Goal: Communication & Community: Answer question/provide support

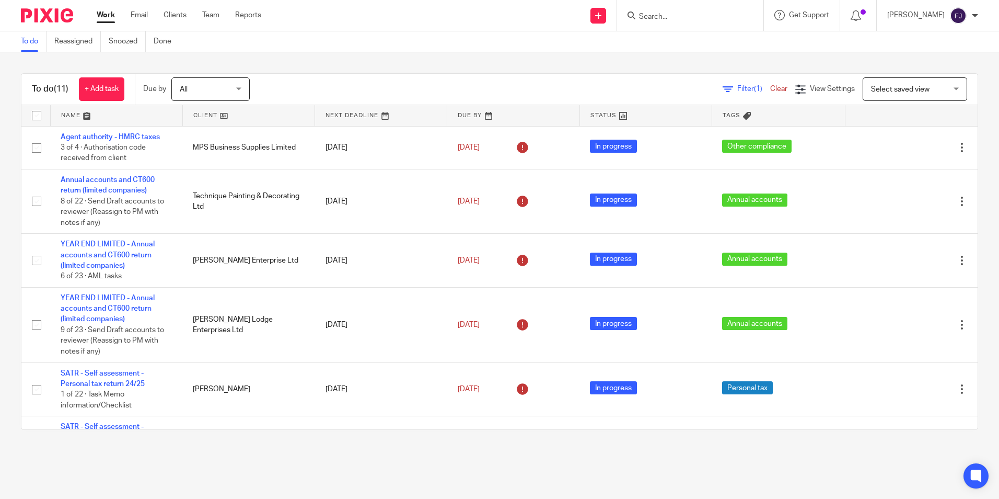
scroll to position [319, 0]
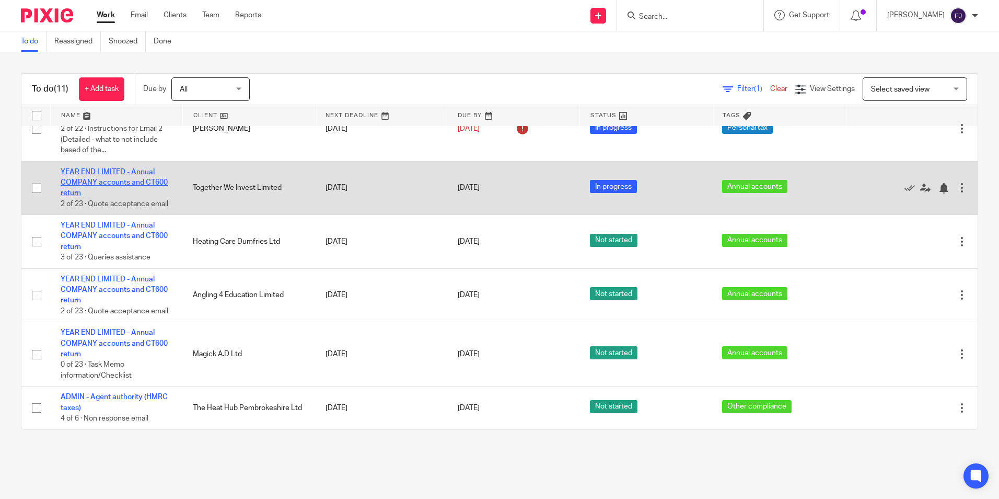
click at [136, 183] on link "YEAR END LIMITED - Annual COMPANY accounts and CT600 return" at bounding box center [114, 182] width 107 height 29
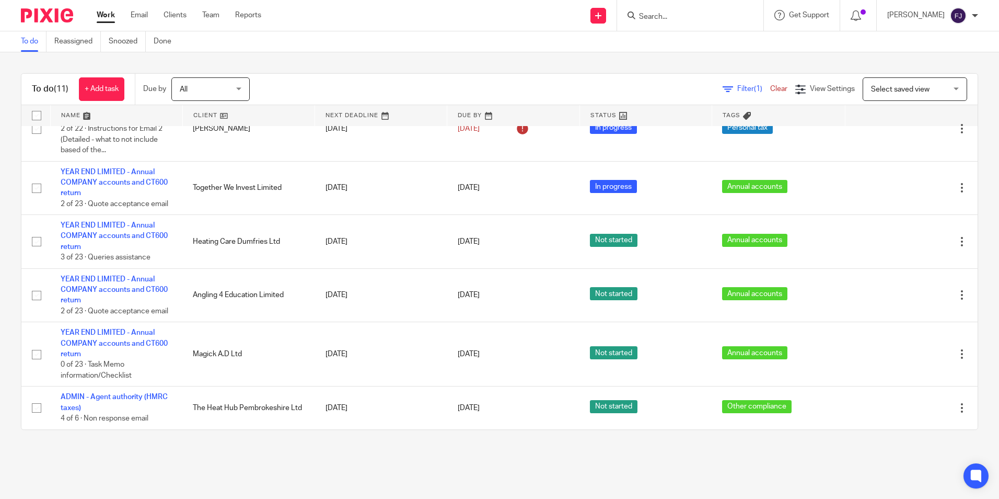
click at [107, 16] on link "Work" at bounding box center [106, 15] width 18 height 10
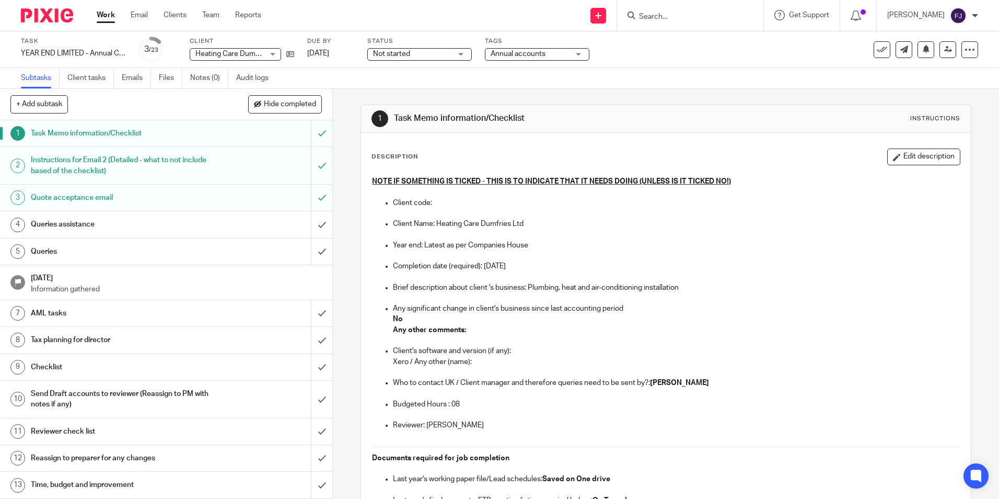
scroll to position [52, 0]
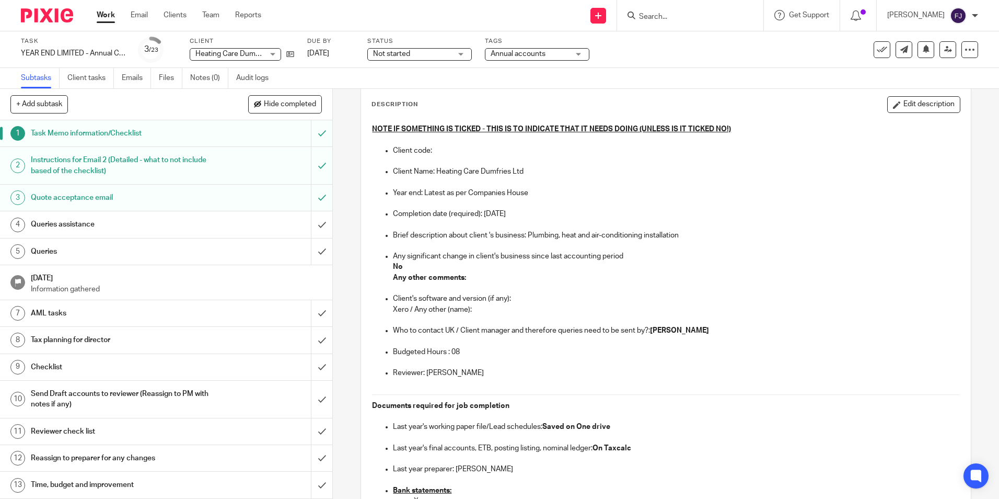
click at [696, 13] on input "Search" at bounding box center [685, 17] width 94 height 9
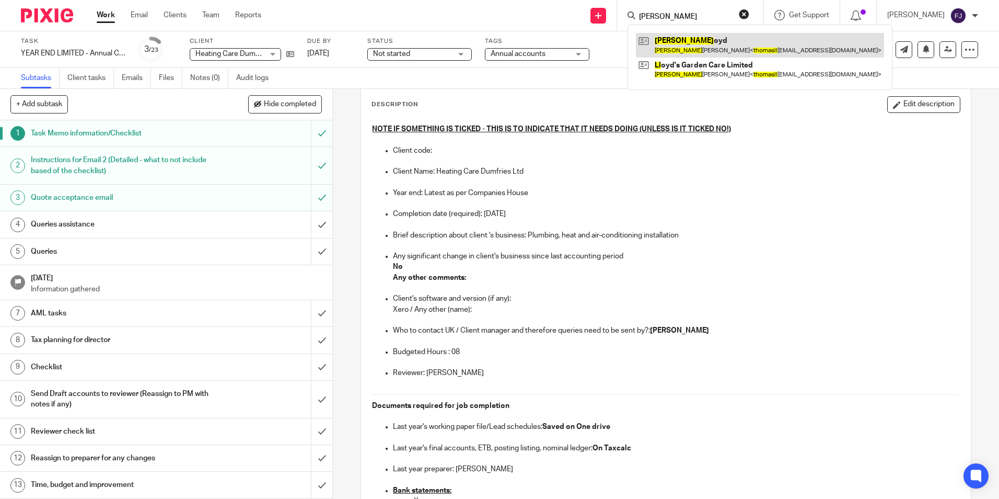
type input "thomas ll"
click at [705, 37] on link at bounding box center [760, 45] width 248 height 24
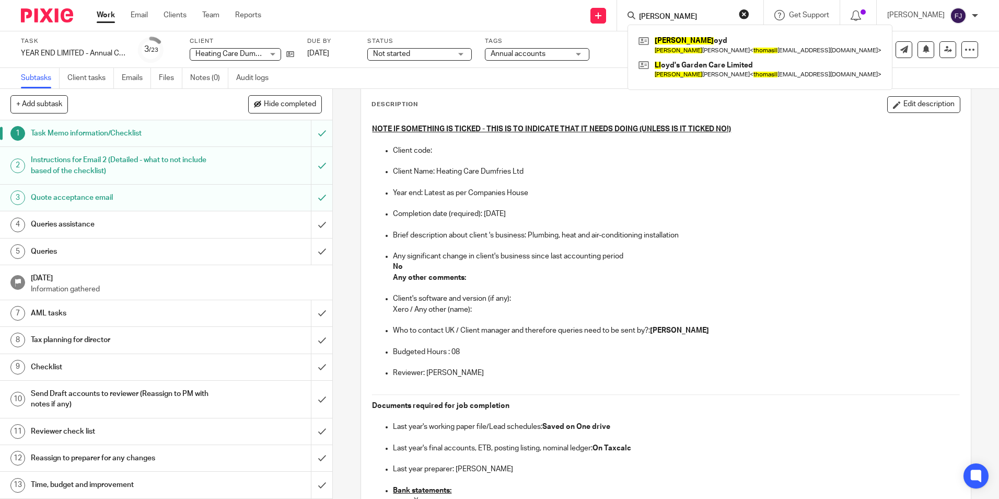
click at [750, 15] on button "reset" at bounding box center [744, 14] width 10 height 10
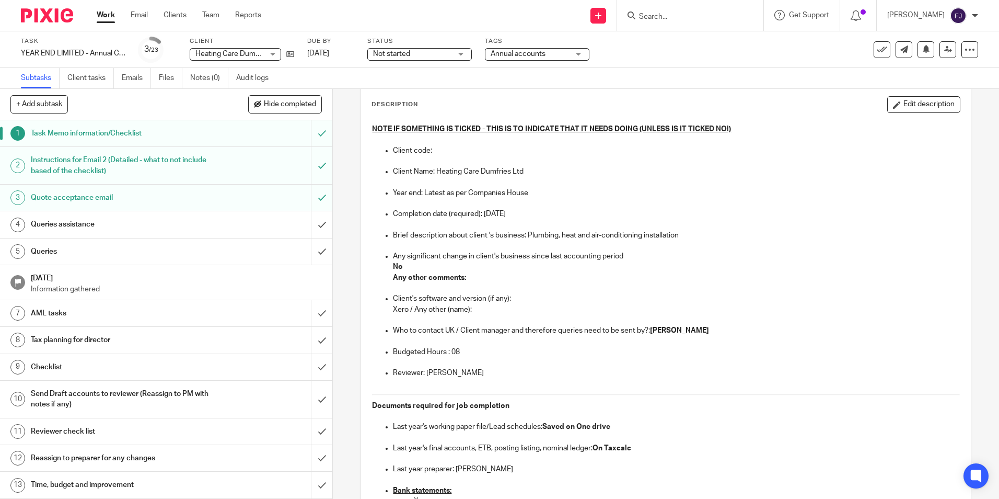
drag, startPoint x: 806, startPoint y: 214, endPoint x: 812, endPoint y: 204, distance: 12.2
click at [807, 215] on p "Completion date (required): 1 Sep 2025" at bounding box center [676, 214] width 567 height 10
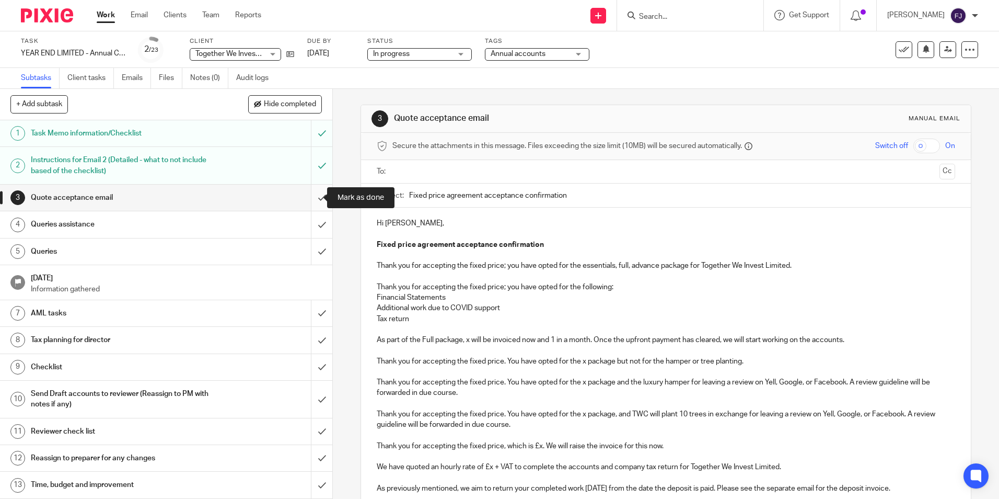
click at [306, 196] on input "submit" at bounding box center [166, 198] width 332 height 26
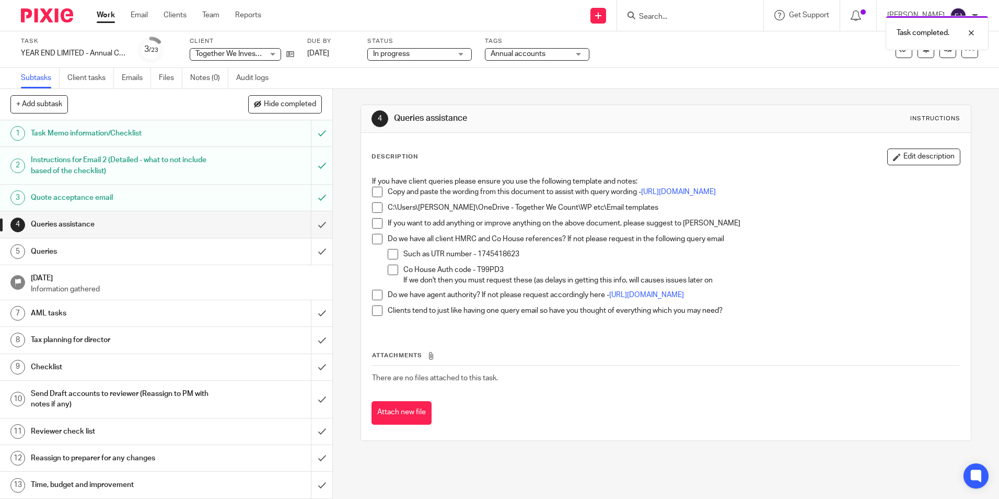
click at [372, 187] on span at bounding box center [377, 192] width 10 height 10
click at [374, 212] on span at bounding box center [377, 207] width 10 height 10
click at [372, 228] on span at bounding box center [377, 223] width 10 height 10
click at [373, 244] on span at bounding box center [377, 239] width 10 height 10
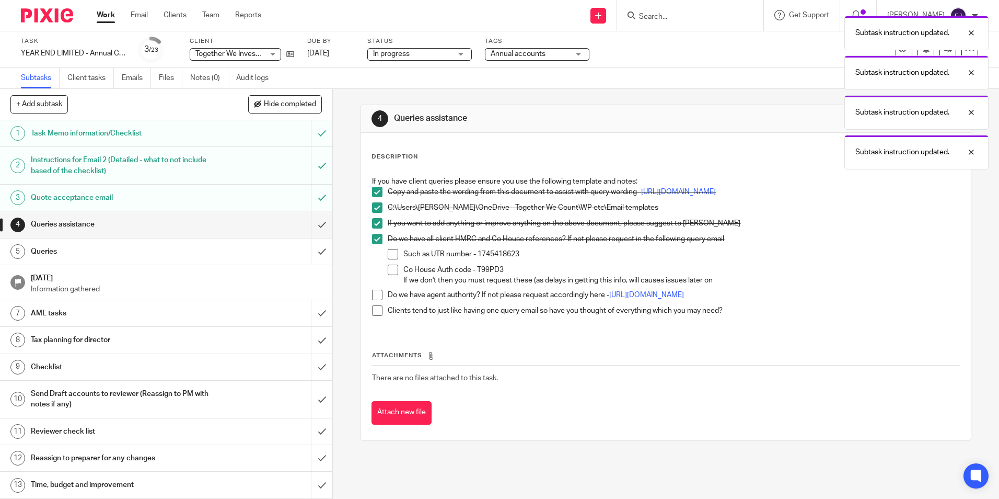
click at [388, 259] on span at bounding box center [393, 254] width 10 height 10
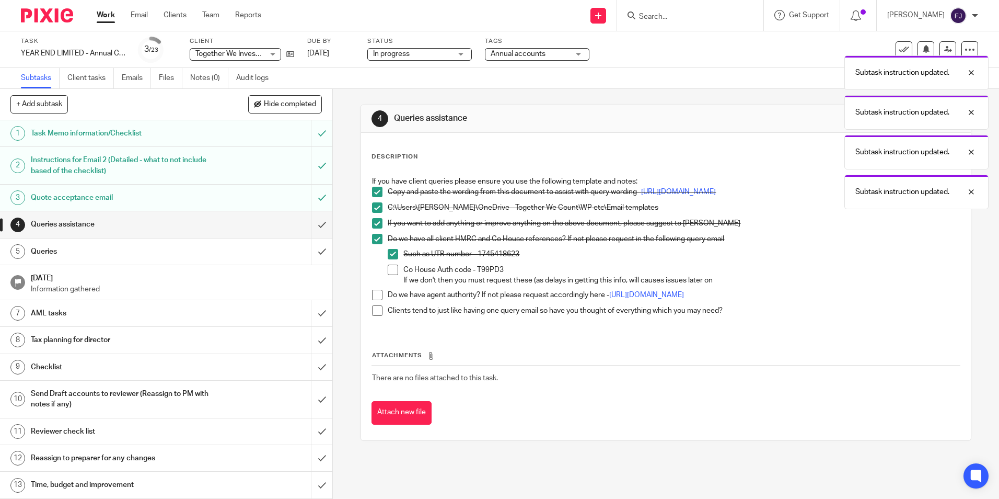
click at [389, 275] on span at bounding box center [393, 269] width 10 height 10
click at [375, 300] on span at bounding box center [377, 295] width 10 height 10
click at [376, 316] on span at bounding box center [377, 310] width 10 height 10
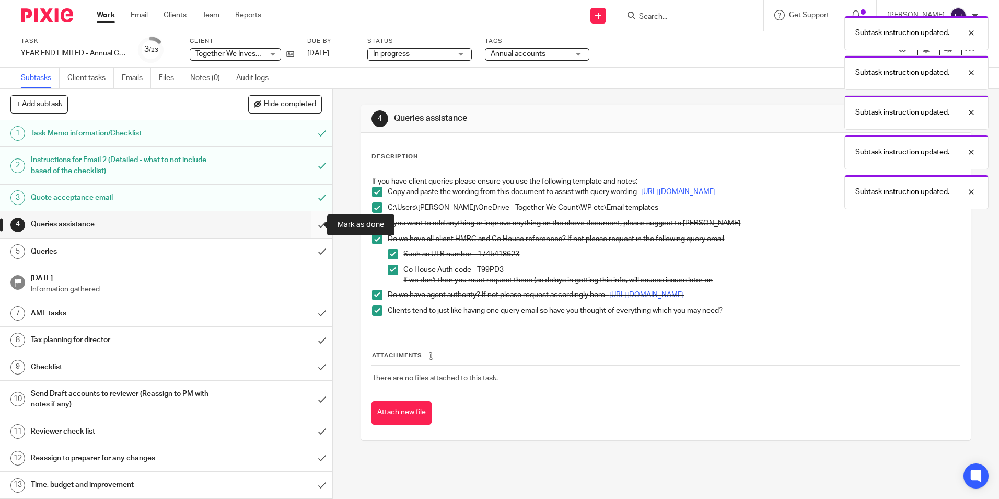
click at [310, 227] on input "submit" at bounding box center [166, 224] width 332 height 26
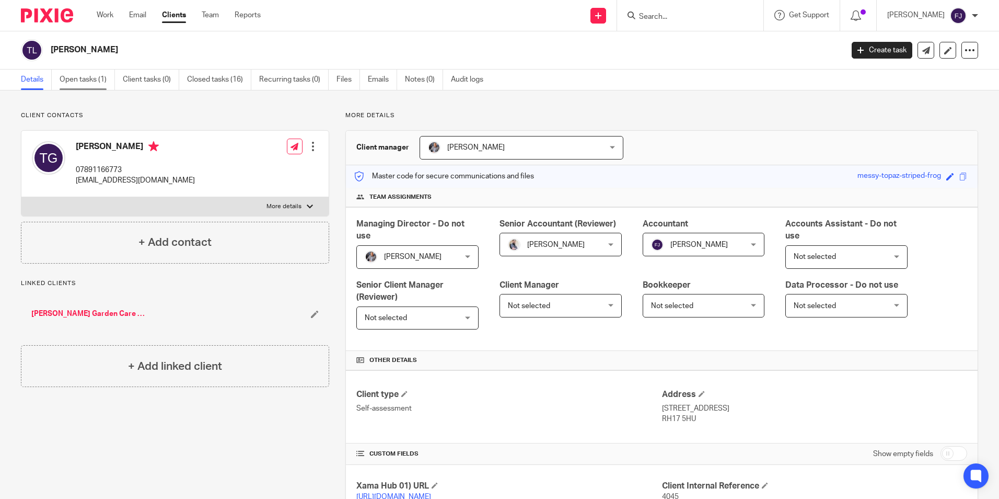
click at [86, 75] on link "Open tasks (1)" at bounding box center [87, 80] width 55 height 20
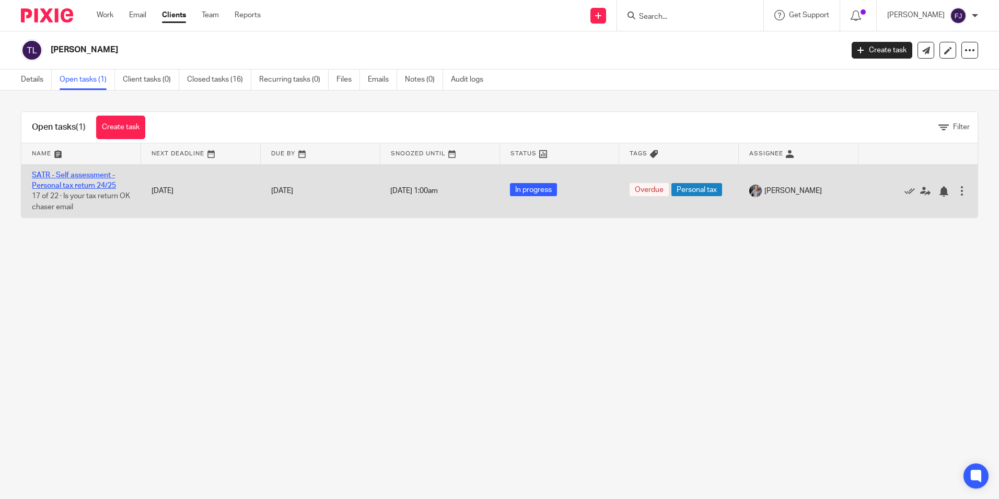
click at [70, 176] on link "SATR - Self assessment - Personal tax return 24/25" at bounding box center [74, 180] width 84 height 18
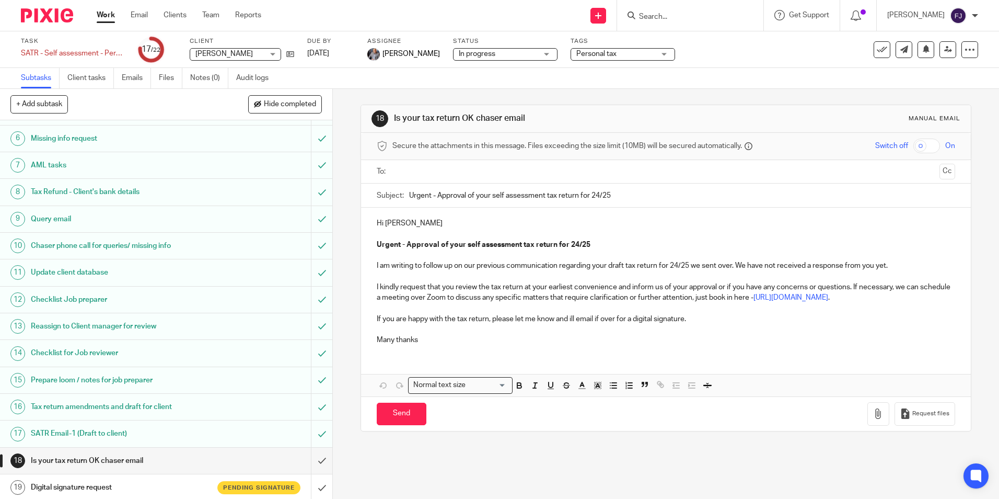
scroll to position [255, 0]
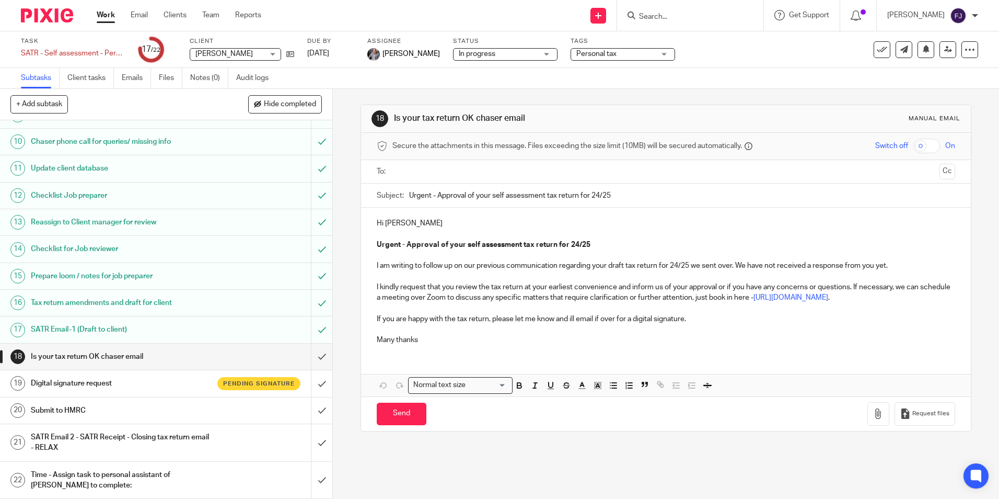
click at [95, 334] on h1 "SATR Email-1 (Draft to client)" at bounding box center [121, 329] width 180 height 16
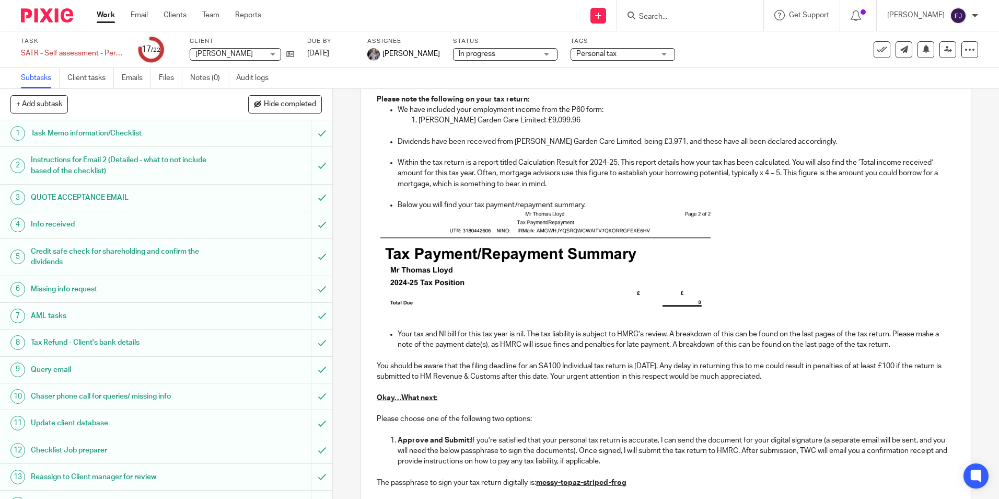
scroll to position [238, 0]
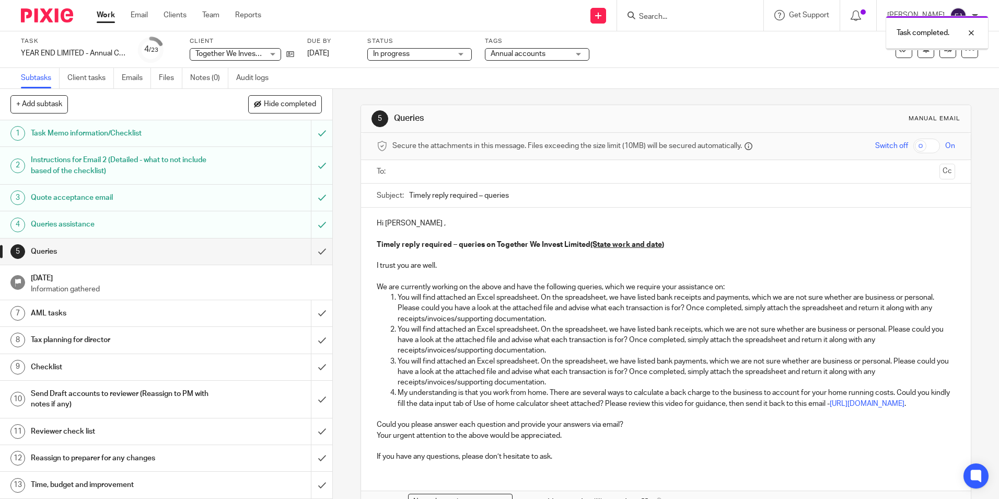
drag, startPoint x: 586, startPoint y: 243, endPoint x: 641, endPoint y: 244, distance: 54.4
click at [588, 243] on strong "Timely reply required – queries on Together We Invest Limited (State work and d…" at bounding box center [520, 244] width 287 height 7
drag, startPoint x: 395, startPoint y: 297, endPoint x: 442, endPoint y: 297, distance: 46.5
click at [398, 297] on p "You will find attached an Excel spreadsheet. On the spreadsheet, we have listed…" at bounding box center [676, 308] width 557 height 32
drag, startPoint x: 428, startPoint y: 298, endPoint x: 438, endPoint y: 299, distance: 10.0
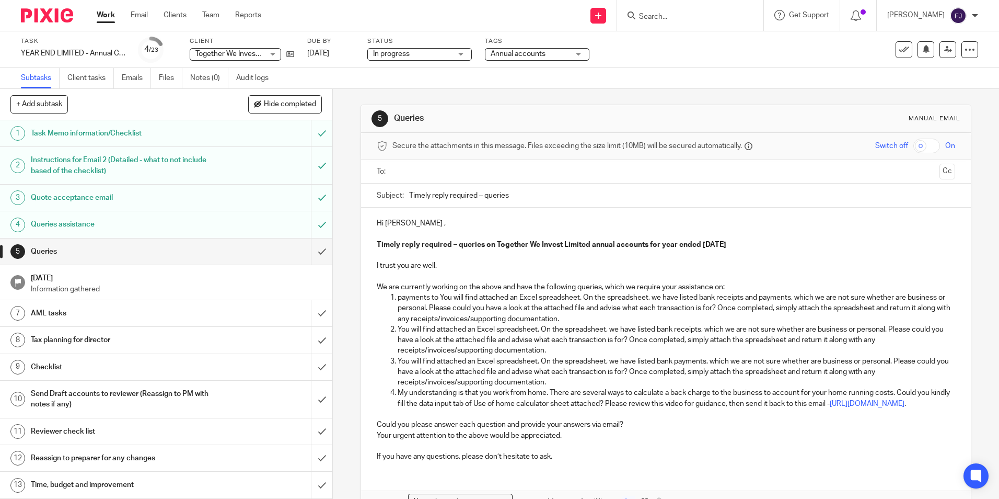
click at [428, 298] on p "payments to You will find attached an Excel spreadsheet. On the spreadsheet, we…" at bounding box center [676, 308] width 557 height 32
click at [436, 298] on p "payments to You will find attached an Excel spreadsheet. On the spreadsheet, we…" at bounding box center [676, 308] width 557 height 32
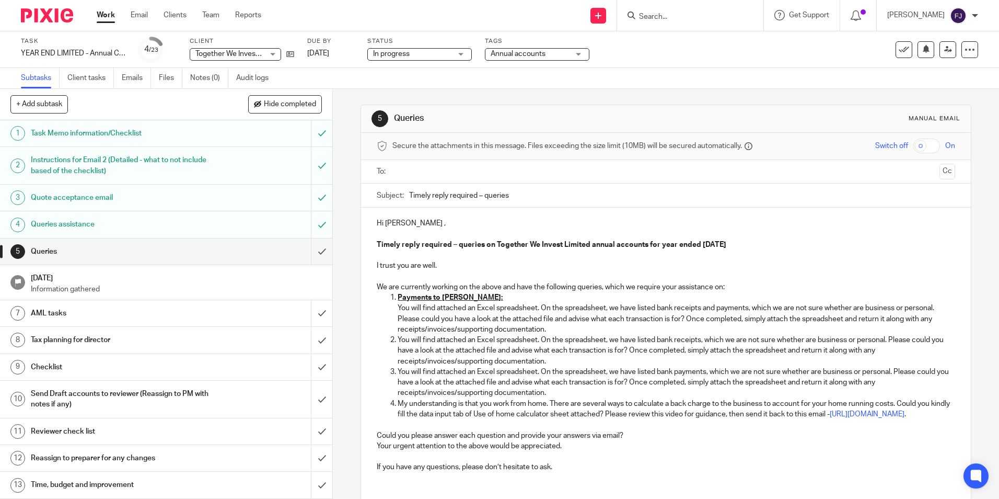
drag, startPoint x: 550, startPoint y: 333, endPoint x: 385, endPoint y: 305, distance: 168.1
click at [385, 305] on ol "Payments to [PERSON_NAME]: You will find attached an Excel spreadsheet. On the …" at bounding box center [666, 355] width 578 height 127
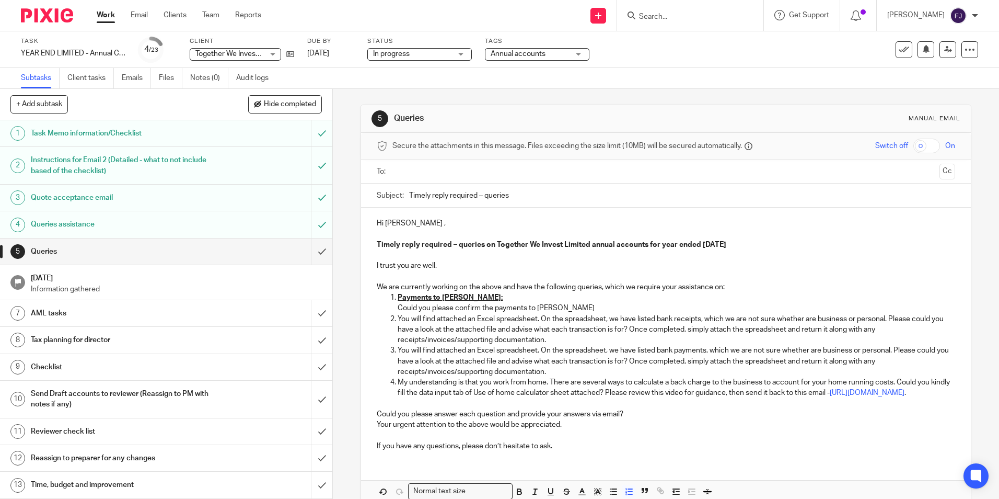
click at [491, 308] on p "Could you please confirm the payments to [PERSON_NAME]" at bounding box center [676, 308] width 557 height 10
drag, startPoint x: 666, startPoint y: 306, endPoint x: 671, endPoint y: 295, distance: 11.9
click at [666, 305] on p "Could you please confirm the nature of the following payments to [PERSON_NAME]" at bounding box center [676, 308] width 557 height 10
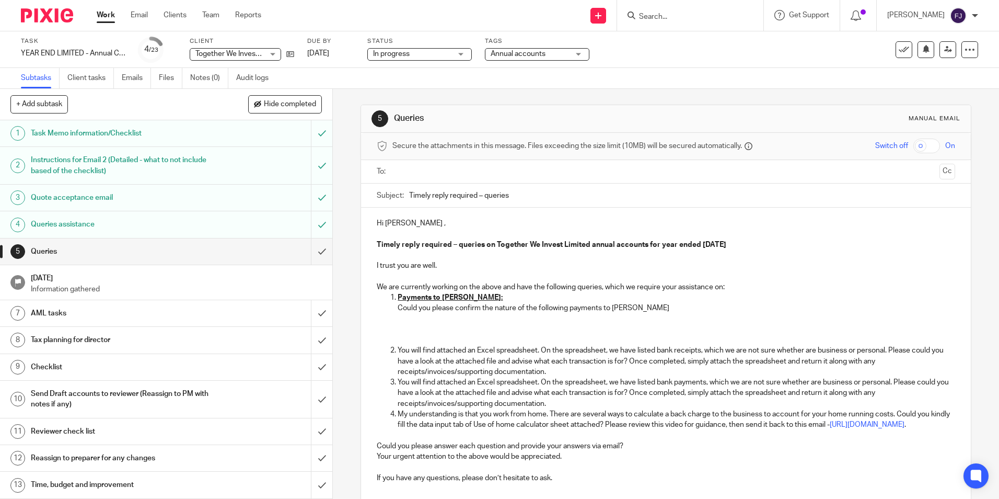
click at [484, 317] on p at bounding box center [676, 319] width 557 height 10
click at [484, 326] on p at bounding box center [676, 329] width 557 height 10
click at [421, 321] on p at bounding box center [676, 319] width 557 height 10
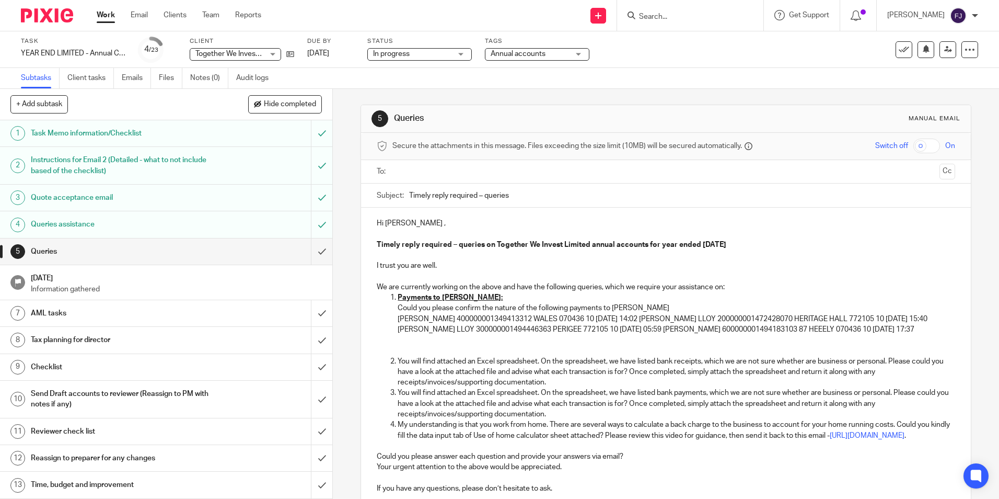
click at [644, 320] on p "[PERSON_NAME] 400000001349413312 WALES 070436 10 [DATE] 14:02 [PERSON_NAME] LLO…" at bounding box center [676, 324] width 557 height 21
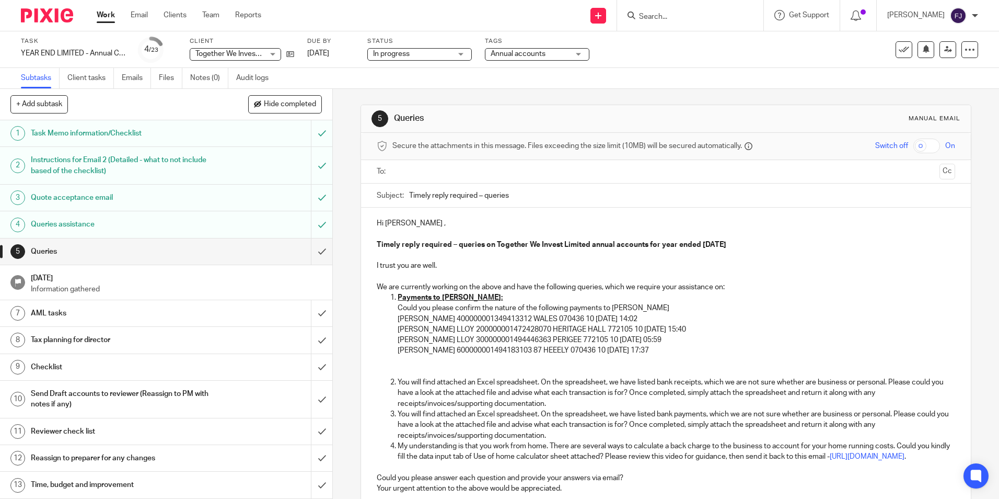
drag, startPoint x: 668, startPoint y: 353, endPoint x: 440, endPoint y: 323, distance: 230.4
click at [428, 323] on li "Payments to [PERSON_NAME]: Could you please confirm the nature of the following…" at bounding box center [676, 334] width 557 height 85
click at [684, 315] on p "[PERSON_NAME] 400000001349413312 WALES 070436 10 [DATE] 14:02" at bounding box center [676, 319] width 557 height 10
copy p "- £300"
drag, startPoint x: 673, startPoint y: 352, endPoint x: 659, endPoint y: 351, distance: 14.1
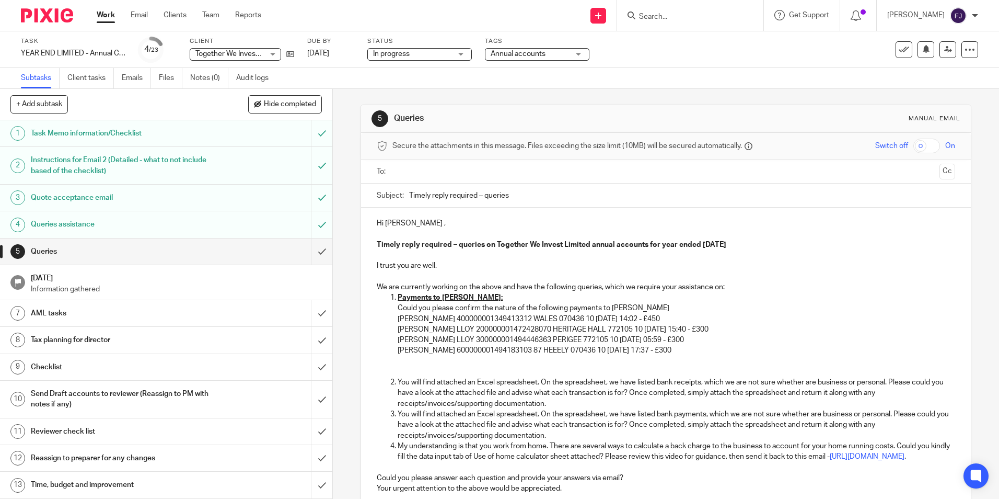
click at [659, 351] on p "[PERSON_NAME] 600000001494183103 87 HEEELY 070436 10 [DATE] 17:37 - £300" at bounding box center [676, 350] width 557 height 10
drag, startPoint x: 692, startPoint y: 342, endPoint x: 670, endPoint y: 341, distance: 21.5
click at [670, 341] on p "[PERSON_NAME] LLOY 300000001494446363 PERIGEE 772105 10 [DATE] 05:59 - £300" at bounding box center [676, 340] width 557 height 10
drag, startPoint x: 677, startPoint y: 347, endPoint x: 661, endPoint y: 350, distance: 16.9
click at [661, 350] on p "[PERSON_NAME] 600000001494183103 87 HEEELY 070436 10 [DATE] 17:37 - £300" at bounding box center [676, 350] width 557 height 10
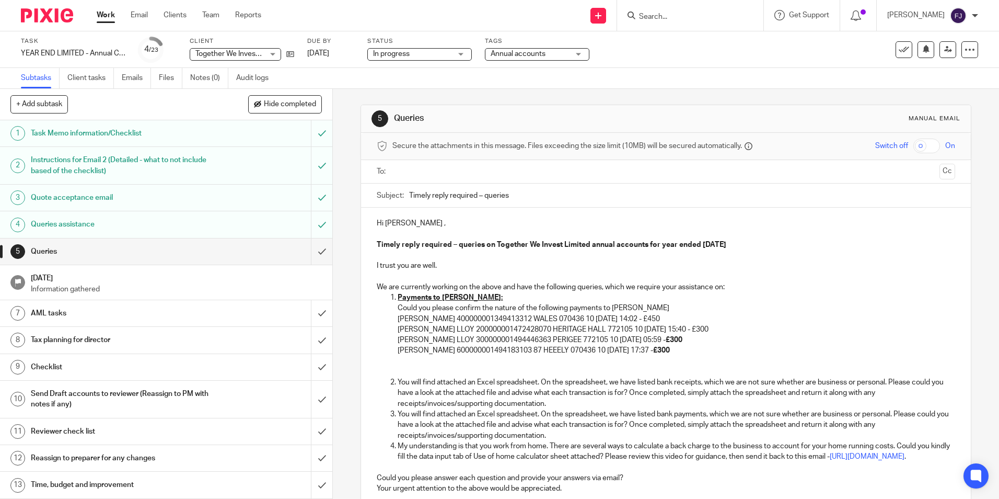
drag, startPoint x: 719, startPoint y: 329, endPoint x: 698, endPoint y: 333, distance: 21.9
click at [698, 333] on p "[PERSON_NAME] LLOY 200000001472428070 HERITAGE HALL 772105 10 [DATE] 15:40 - £3…" at bounding box center [676, 329] width 557 height 10
drag, startPoint x: 657, startPoint y: 318, endPoint x: 648, endPoint y: 320, distance: 8.5
click at [648, 320] on p "[PERSON_NAME] 400000001349413312 WALES 070436 10 [DATE] 14:02 - £450" at bounding box center [676, 319] width 557 height 10
click at [431, 370] on p at bounding box center [676, 371] width 557 height 10
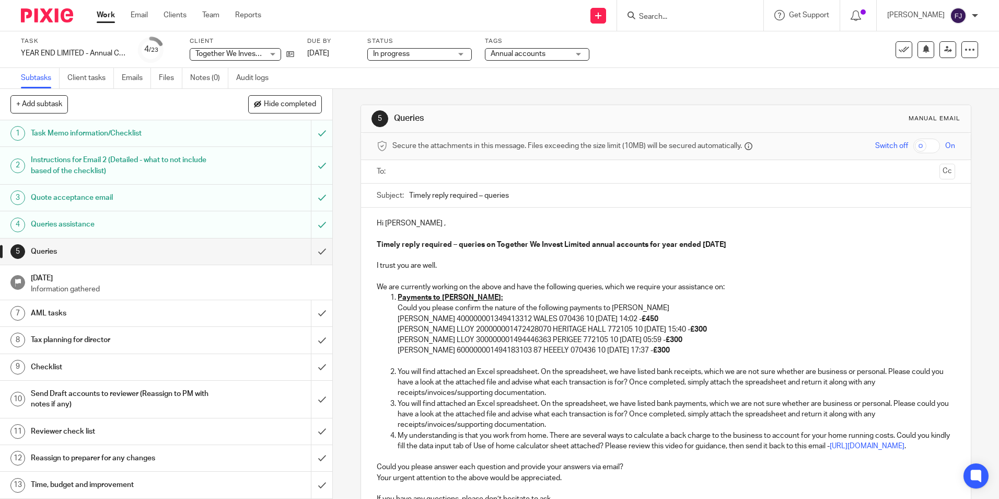
drag, startPoint x: 395, startPoint y: 372, endPoint x: 401, endPoint y: 376, distance: 7.8
click at [398, 372] on p "You will find attached an Excel spreadsheet. On the spreadsheet, we have listed…" at bounding box center [676, 382] width 557 height 32
click at [398, 373] on p "You will find attached an Excel spreadsheet. On the spreadsheet, we have listed…" at bounding box center [676, 382] width 557 height 32
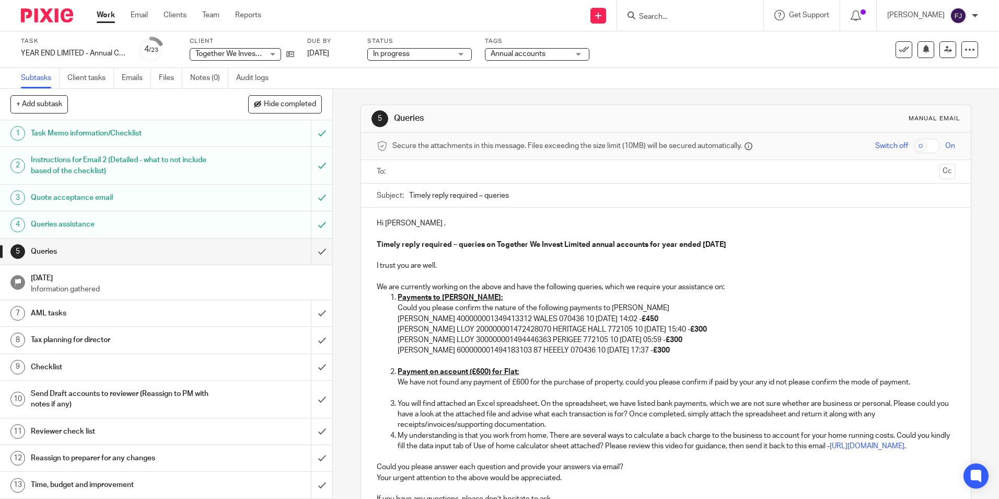
click at [398, 401] on p "You will find attached an Excel spreadsheet. On the spreadsheet, we have listed…" at bounding box center [676, 414] width 557 height 32
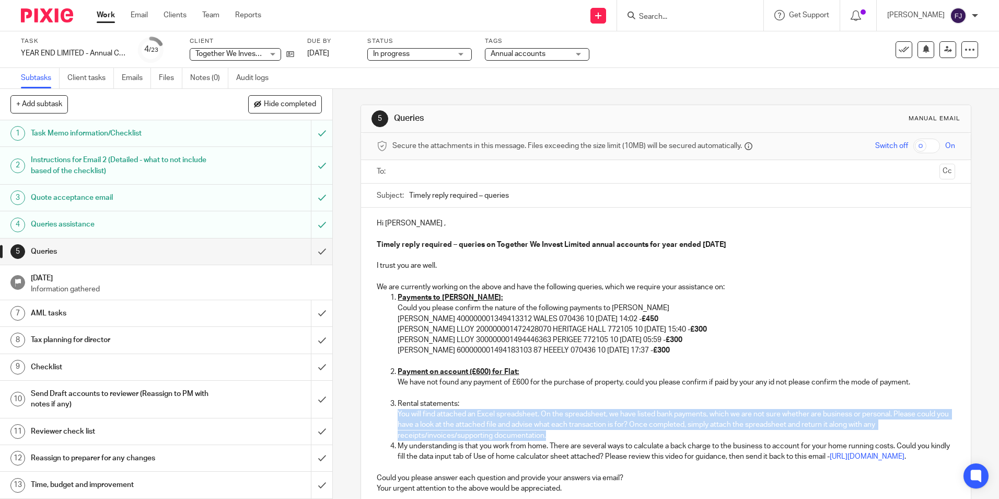
drag, startPoint x: 545, startPoint y: 433, endPoint x: 389, endPoint y: 411, distance: 156.8
click at [389, 411] on ol "Payments to [PERSON_NAME]: Could you please confirm the nature of the following…" at bounding box center [666, 376] width 578 height 169
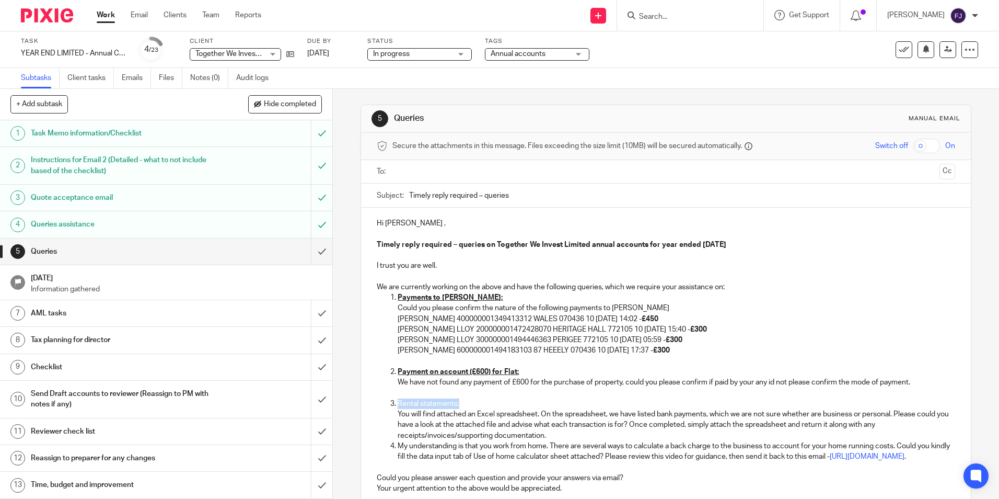
drag, startPoint x: 461, startPoint y: 402, endPoint x: 391, endPoint y: 406, distance: 70.2
click at [398, 406] on li "Rental statements: You will find attached an Excel spreadsheet. On the spreadsh…" at bounding box center [676, 419] width 557 height 42
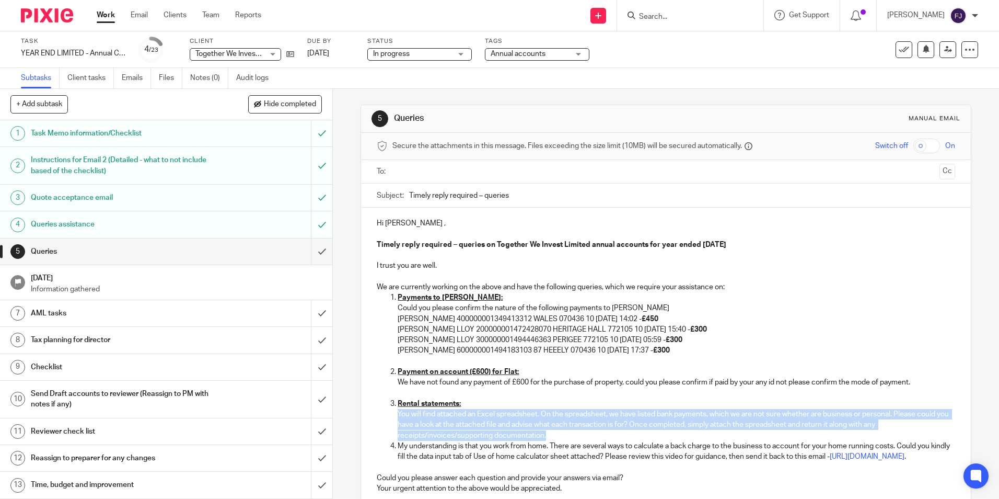
drag, startPoint x: 545, startPoint y: 435, endPoint x: 387, endPoint y: 417, distance: 158.9
click at [387, 417] on ol "Payments to [PERSON_NAME]: Could you please confirm the nature of the following…" at bounding box center [666, 376] width 578 height 169
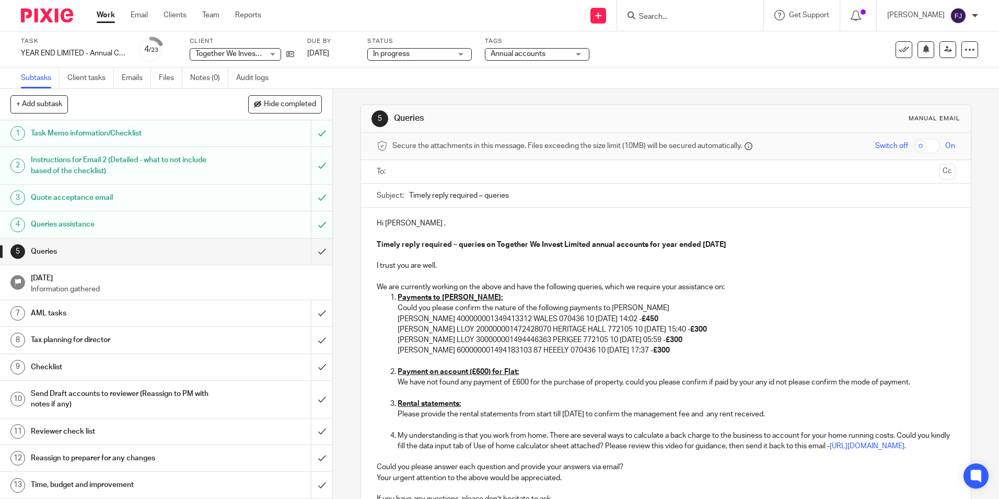
click at [398, 434] on p "My understanding is that you work from home. There are several ways to calculat…" at bounding box center [676, 440] width 557 height 21
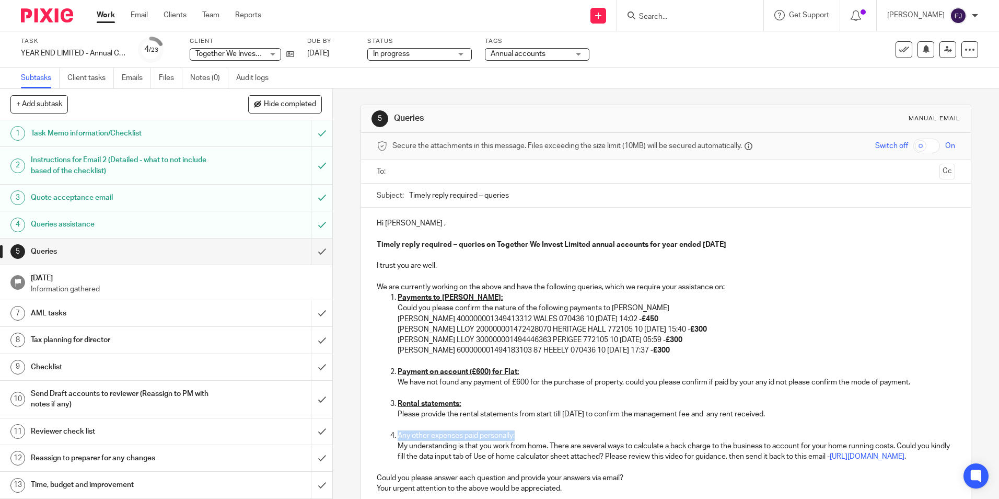
drag, startPoint x: 490, startPoint y: 435, endPoint x: 393, endPoint y: 435, distance: 96.7
click at [398, 435] on li "Any other expenses paid personally: My understanding is that you work from home…" at bounding box center [676, 446] width 557 height 32
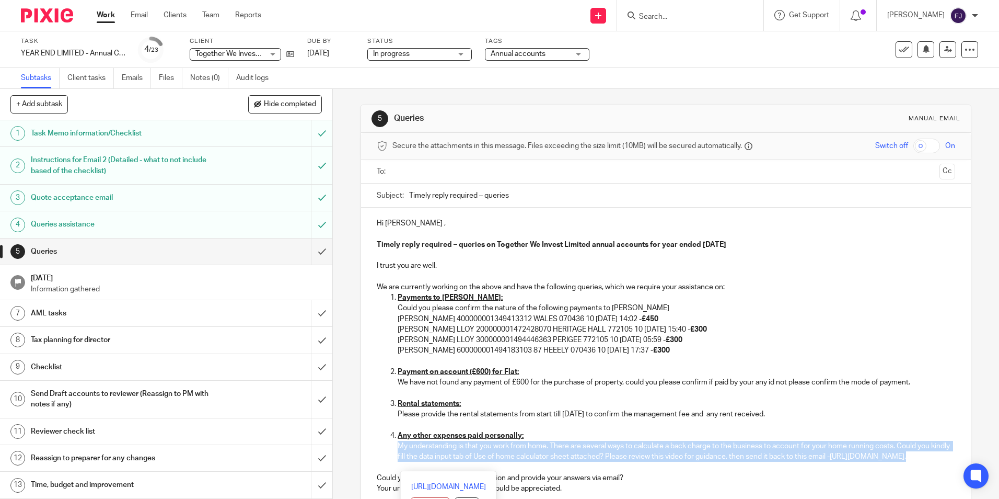
drag, startPoint x: 511, startPoint y: 469, endPoint x: 386, endPoint y: 443, distance: 128.1
click at [386, 443] on ol "Payments to [PERSON_NAME]: Could you please confirm the nature of the following…" at bounding box center [666, 376] width 578 height 169
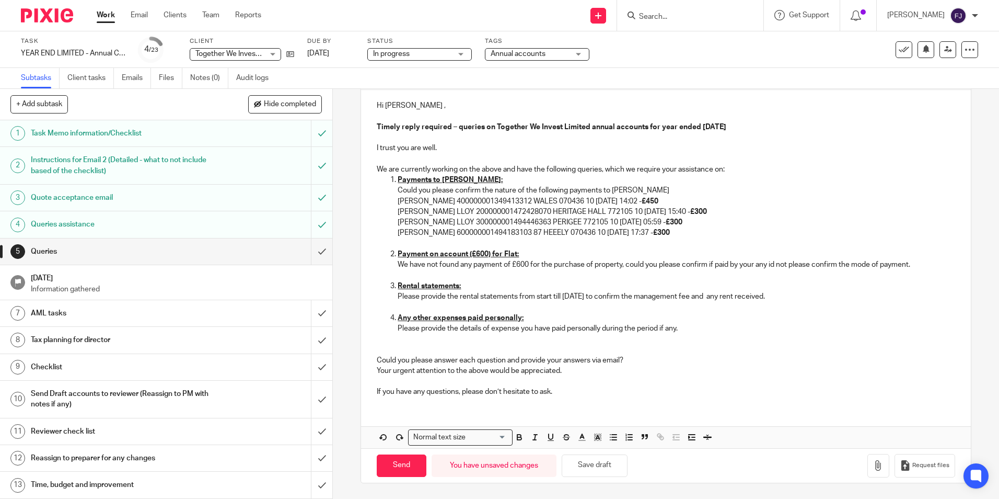
scroll to position [107, 0]
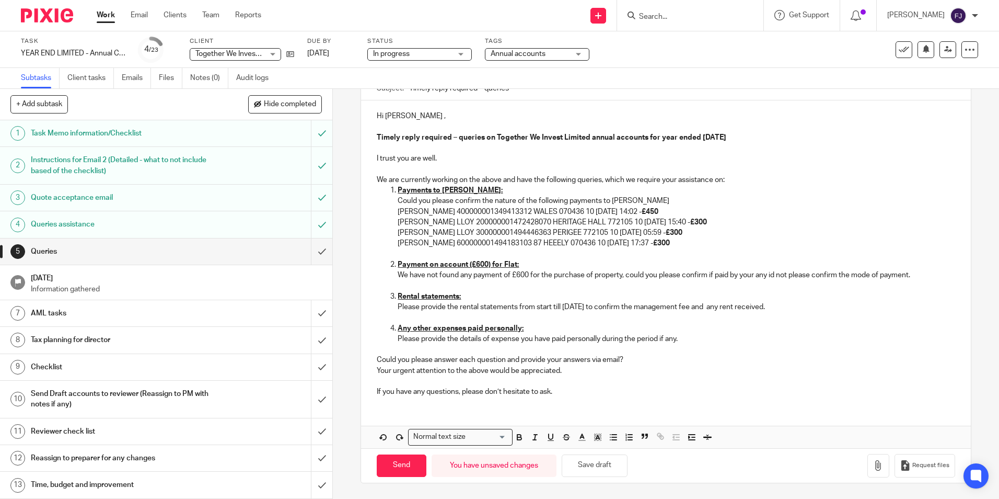
click at [630, 360] on p "Could you please answer each question and provide your answers via email?" at bounding box center [666, 359] width 578 height 10
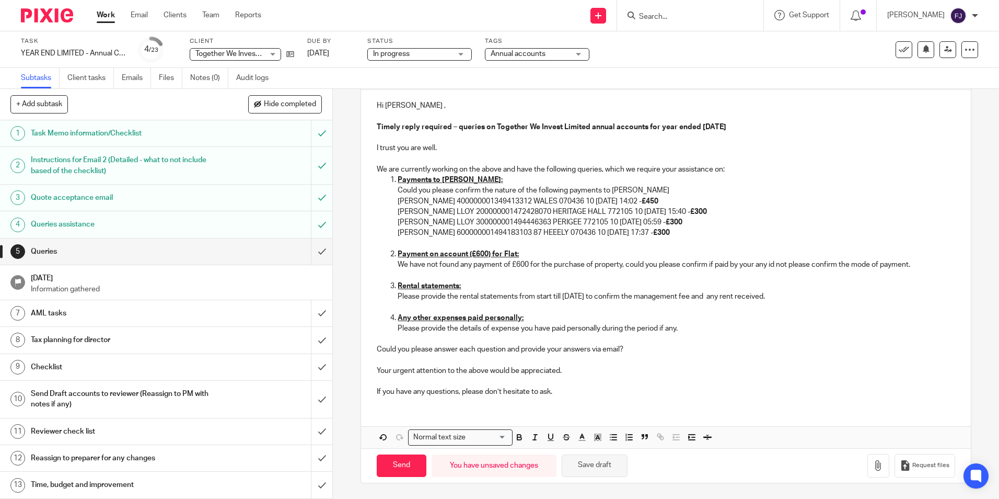
click at [593, 463] on button "Save draft" at bounding box center [595, 465] width 66 height 22
click at [560, 386] on p "If you have any questions, please don’t hesitate to ask." at bounding box center [666, 391] width 578 height 10
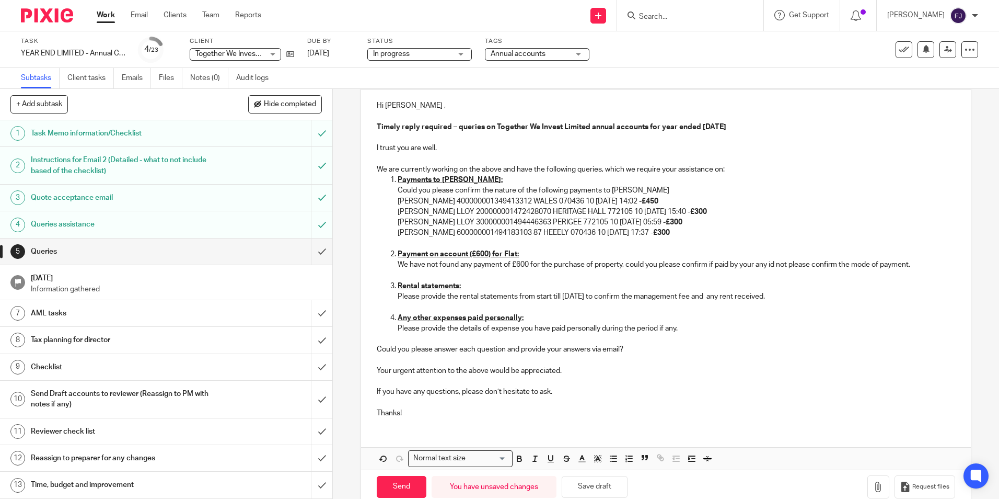
drag, startPoint x: 403, startPoint y: 418, endPoint x: 417, endPoint y: 413, distance: 15.0
click at [409, 418] on p "Thanks!" at bounding box center [666, 413] width 578 height 10
click at [419, 412] on p "Thanks!" at bounding box center [666, 413] width 578 height 10
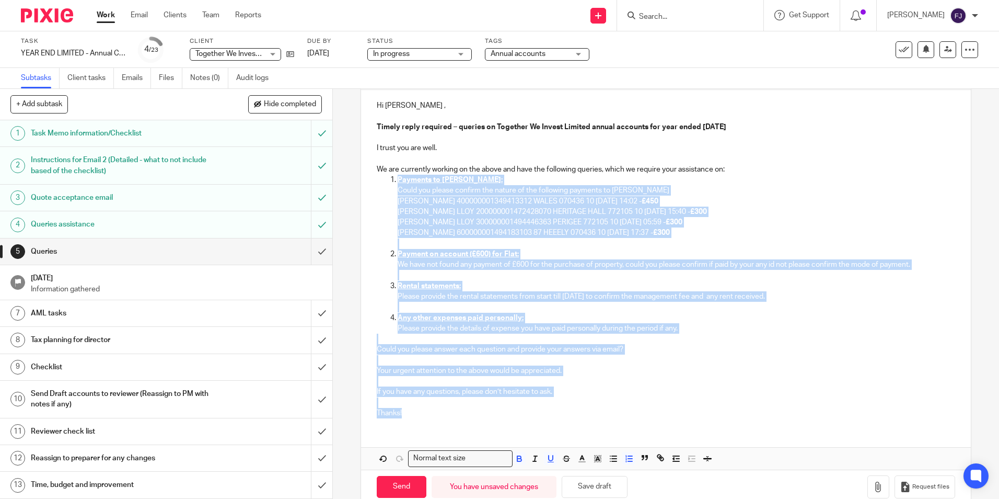
drag, startPoint x: 428, startPoint y: 412, endPoint x: 331, endPoint y: 179, distance: 252.6
click at [333, 179] on div "5 Queries Manual email Secure the attachments in this message. Files exceeding …" at bounding box center [666, 294] width 666 height 410
click at [398, 194] on p "Could you please confirm the nature of the following payments to [PERSON_NAME]" at bounding box center [676, 190] width 557 height 10
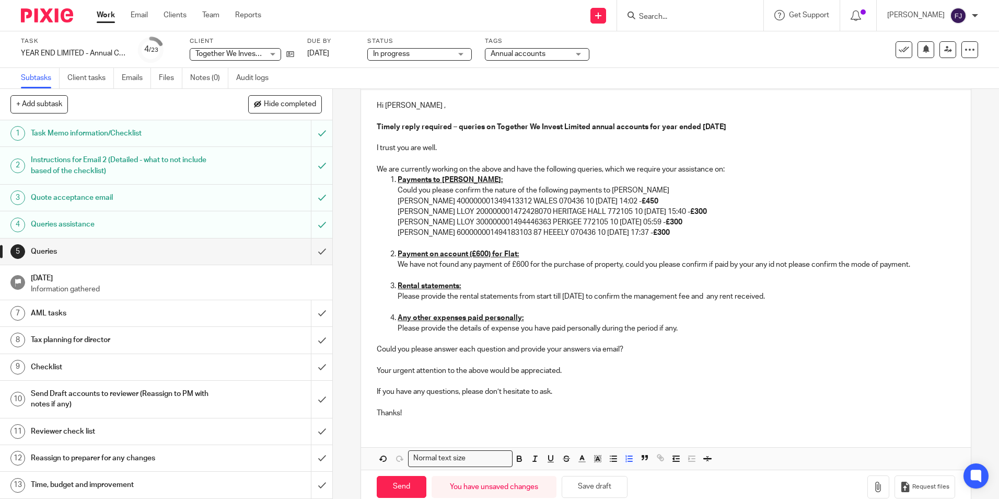
drag, startPoint x: 391, startPoint y: 201, endPoint x: 478, endPoint y: 208, distance: 87.6
click at [391, 201] on ol "Payments to [PERSON_NAME]: Could you please confirm the nature of the following…" at bounding box center [666, 254] width 578 height 159
click at [392, 212] on ol "Payments to [PERSON_NAME]: Could you please confirm the nature of the following…" at bounding box center [666, 254] width 578 height 159
click at [387, 222] on ol "Payments to [PERSON_NAME]: Could you please confirm the nature of the following…" at bounding box center [666, 254] width 578 height 159
drag, startPoint x: 393, startPoint y: 234, endPoint x: 400, endPoint y: 235, distance: 7.4
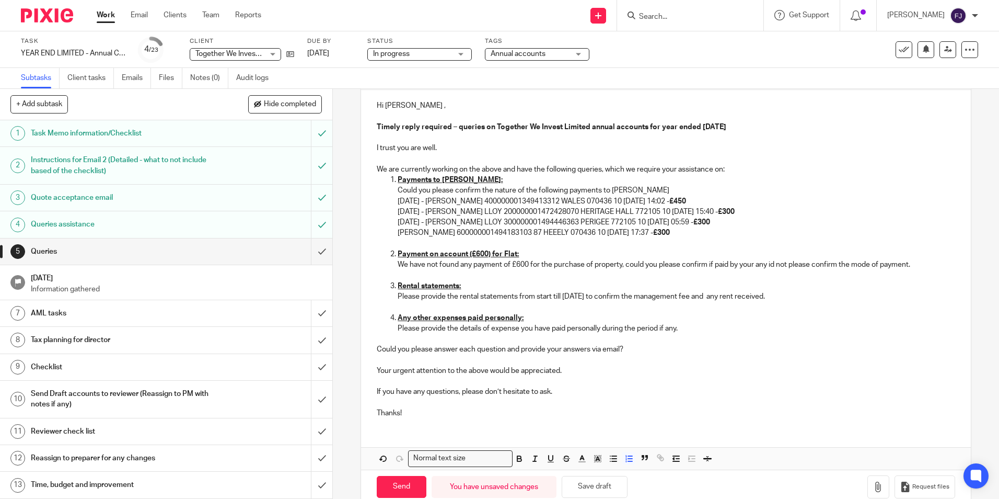
click at [393, 234] on ol "Payments to [PERSON_NAME]: Could you please confirm the nature of the following…" at bounding box center [666, 254] width 578 height 159
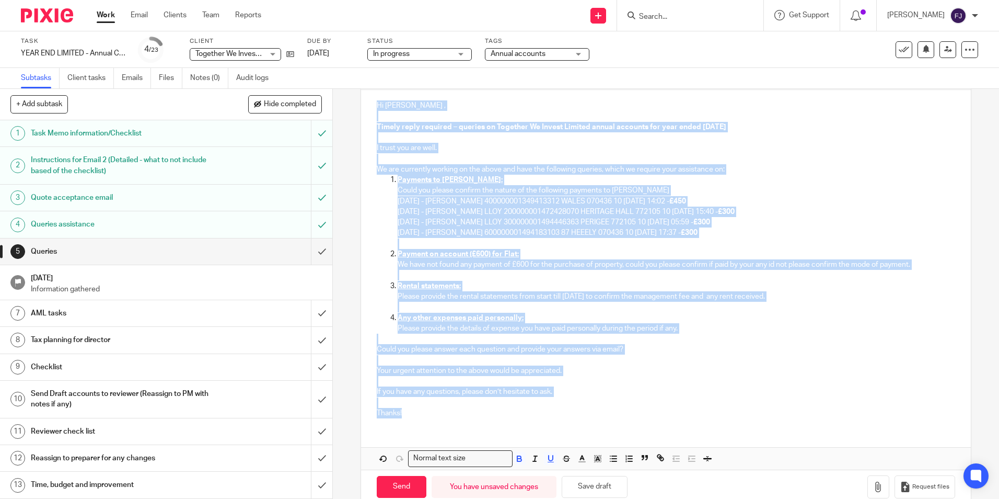
drag, startPoint x: 410, startPoint y: 418, endPoint x: 348, endPoint y: 109, distance: 314.6
click at [348, 109] on div "5 Queries Manual email Secure the attachments in this message. Files exceeding …" at bounding box center [666, 294] width 666 height 410
copy div "Lo Ipsum , Dolors ametc adipisci – elitsed do Eiusmodt In Utlabo Etdolor magnaa…"
click at [842, 183] on p "Payments to [PERSON_NAME]:" at bounding box center [676, 180] width 557 height 10
click at [630, 141] on p at bounding box center [666, 137] width 578 height 10
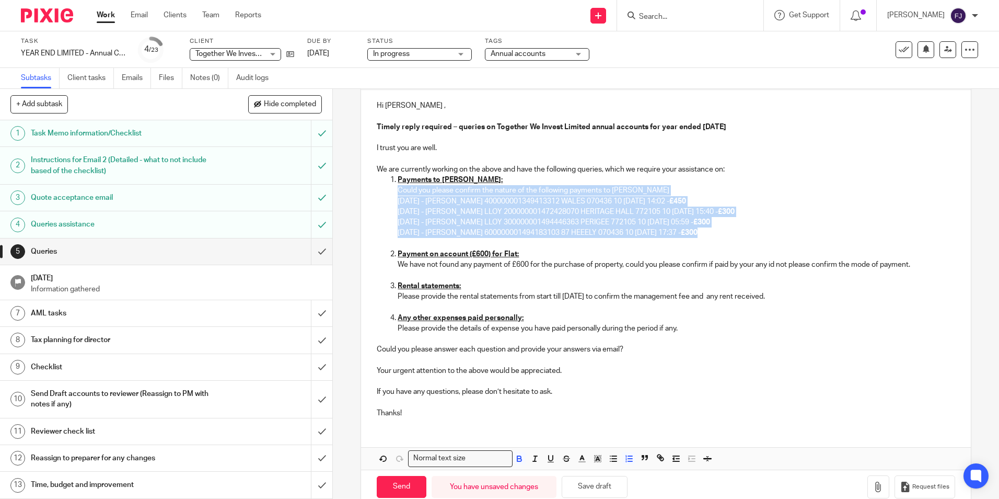
drag, startPoint x: 733, startPoint y: 235, endPoint x: 417, endPoint y: 191, distance: 319.3
click at [399, 191] on li "Payments to [PERSON_NAME]: Could you please confirm the nature of the following…" at bounding box center [676, 212] width 557 height 74
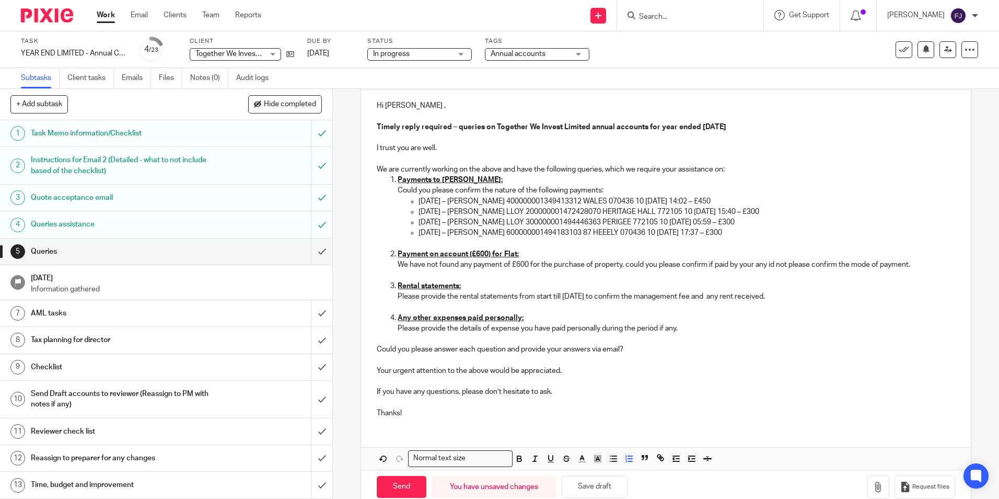
drag, startPoint x: 920, startPoint y: 263, endPoint x: 397, endPoint y: 266, distance: 523.2
click at [398, 266] on p "We have not found any payment of £600 for the purchase of property, could you p…" at bounding box center [676, 264] width 557 height 10
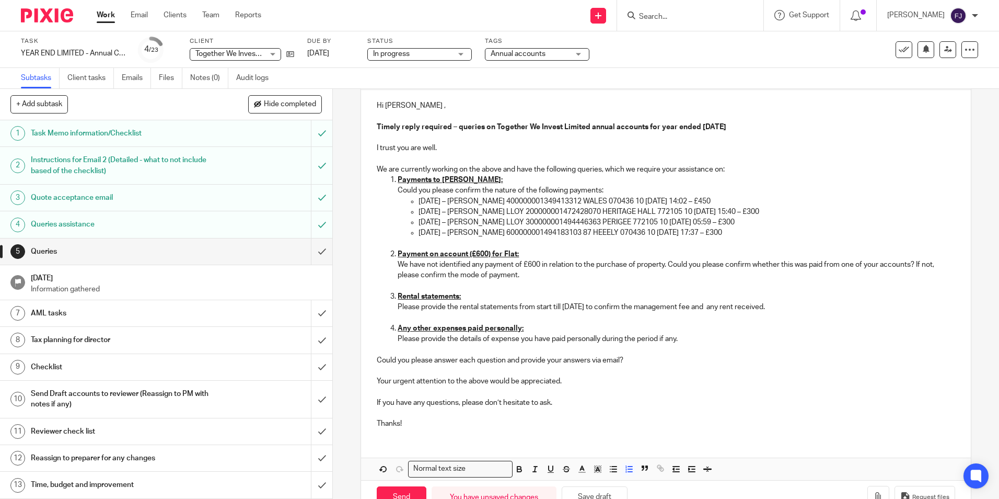
click at [482, 266] on p "We have not identified any payment of £600 in relation to the purchase of prope…" at bounding box center [676, 269] width 557 height 21
drag, startPoint x: 872, startPoint y: 264, endPoint x: 892, endPoint y: 265, distance: 19.9
click at [892, 264] on p "We have not identified any advance payment of £600 in relation to the purchase …" at bounding box center [676, 269] width 557 height 21
drag, startPoint x: 800, startPoint y: 308, endPoint x: 405, endPoint y: 307, distance: 395.2
click at [394, 308] on ol "Payments to [PERSON_NAME]: Could you please confirm the nature of the following…" at bounding box center [666, 259] width 578 height 169
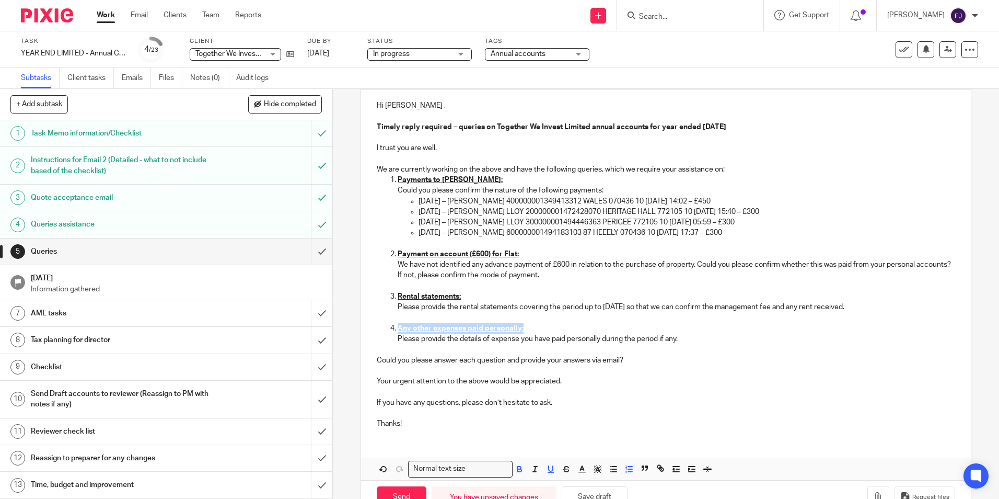
drag, startPoint x: 511, startPoint y: 325, endPoint x: 387, endPoint y: 323, distance: 123.9
click at [398, 323] on li "Any other expenses paid personally: Please provide the details of expense you h…" at bounding box center [676, 333] width 557 height 21
click at [431, 328] on u "Any other expenses paid personally:" at bounding box center [461, 328] width 126 height 7
drag, startPoint x: 694, startPoint y: 340, endPoint x: 406, endPoint y: 334, distance: 288.6
click at [382, 336] on ol "Payments to [PERSON_NAME]: Could you please confirm the nature of the following…" at bounding box center [666, 259] width 578 height 169
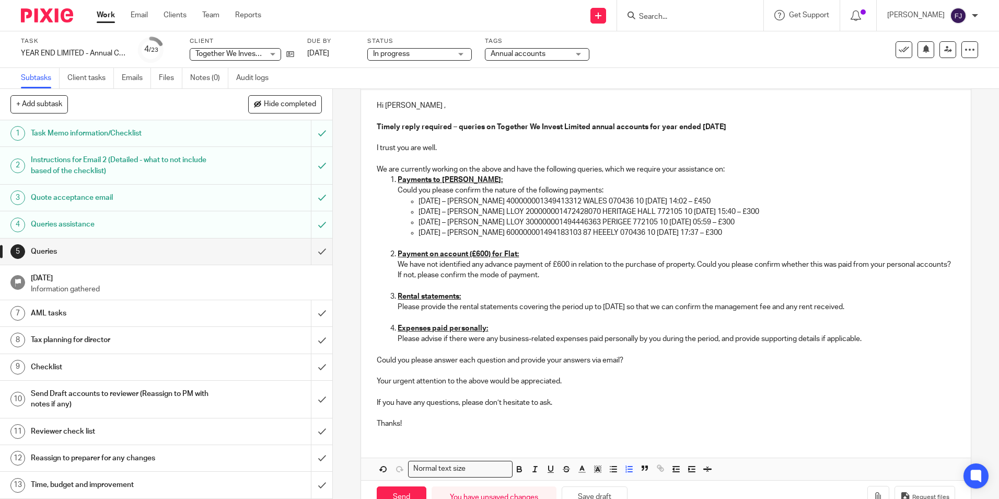
click at [720, 340] on p "Please advise if there were any business-related expenses paid personally by yo…" at bounding box center [676, 338] width 557 height 10
click at [583, 493] on button "Save draft" at bounding box center [595, 497] width 66 height 22
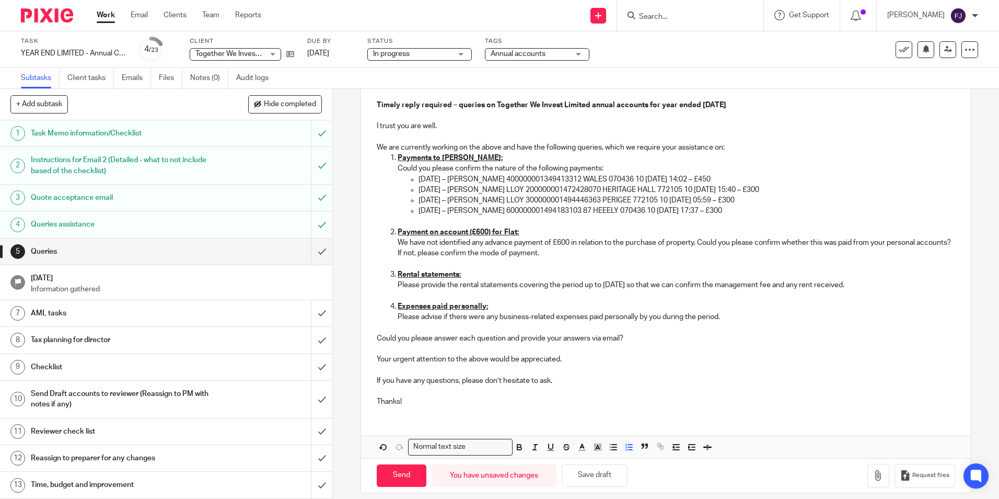
scroll to position [149, 0]
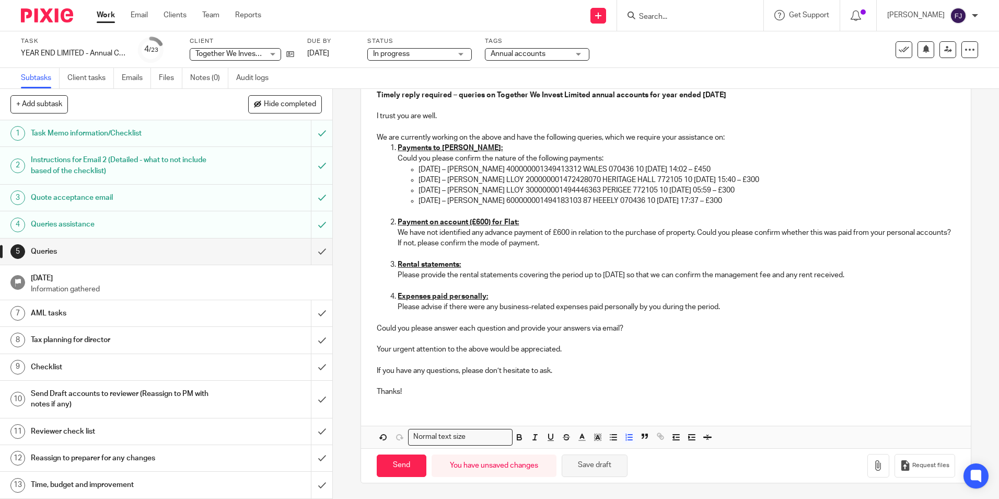
click at [584, 461] on button "Save draft" at bounding box center [595, 465] width 66 height 22
click at [720, 308] on p "Please advise if there were any business-related expenses paid personally by yo…" at bounding box center [676, 307] width 557 height 10
click at [600, 462] on button "Save draft" at bounding box center [595, 465] width 66 height 22
click at [596, 462] on button "Save draft" at bounding box center [595, 465] width 66 height 22
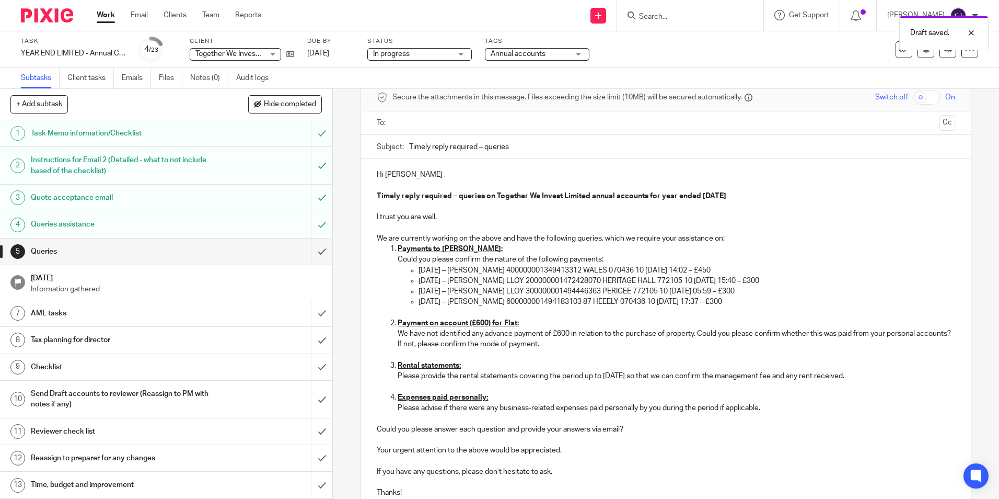
scroll to position [0, 0]
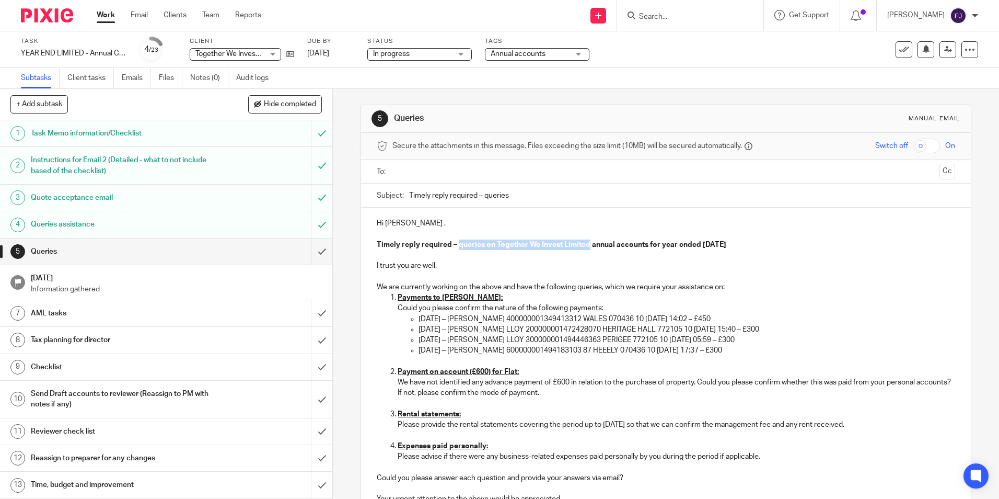
drag, startPoint x: 456, startPoint y: 243, endPoint x: 587, endPoint y: 249, distance: 130.8
click at [587, 249] on p "Timely reply required – queries on Together We Invest Limited annual accounts f…" at bounding box center [666, 244] width 578 height 10
copy strong "queries on Together We Invest Limited"
drag, startPoint x: 484, startPoint y: 198, endPoint x: 513, endPoint y: 197, distance: 29.8
click at [513, 197] on input "Timely reply required – queries" at bounding box center [682, 195] width 546 height 24
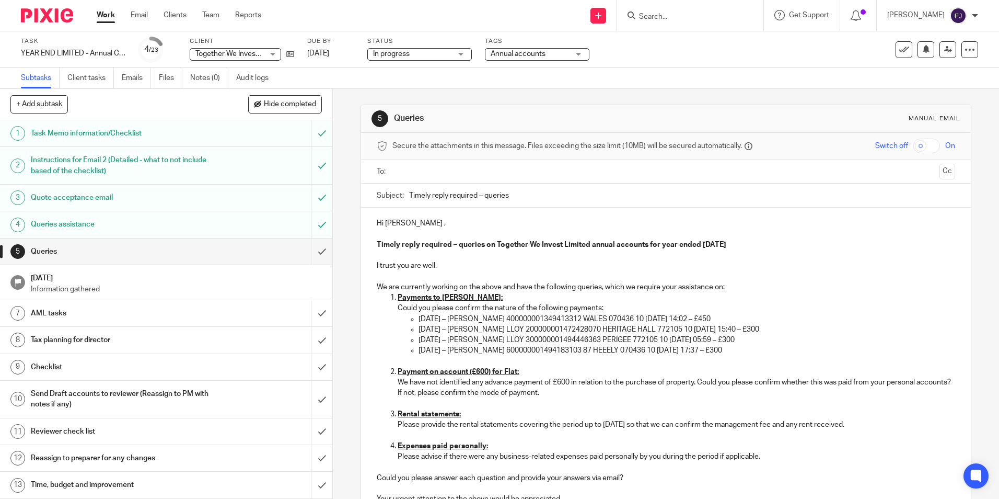
paste input "on Together We Invest Limited"
type input "Timely reply required – queries on Together We Invest Limited"
click at [768, 246] on p "Timely reply required – queries on Together We Invest Limited annual accounts f…" at bounding box center [666, 244] width 578 height 10
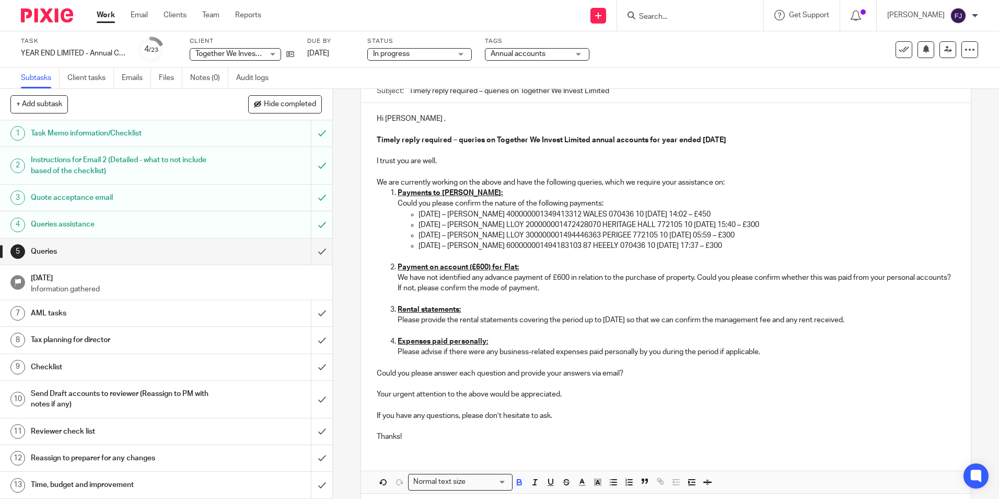
scroll to position [149, 0]
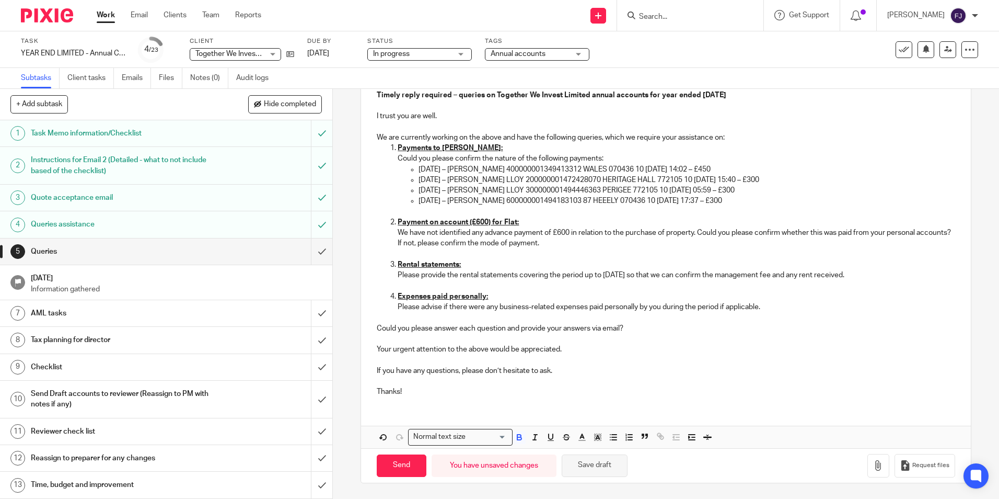
click at [593, 467] on button "Save draft" at bounding box center [595, 465] width 66 height 22
click at [593, 464] on button "Save draft" at bounding box center [595, 465] width 66 height 22
click at [598, 465] on button "Save draft" at bounding box center [595, 465] width 66 height 22
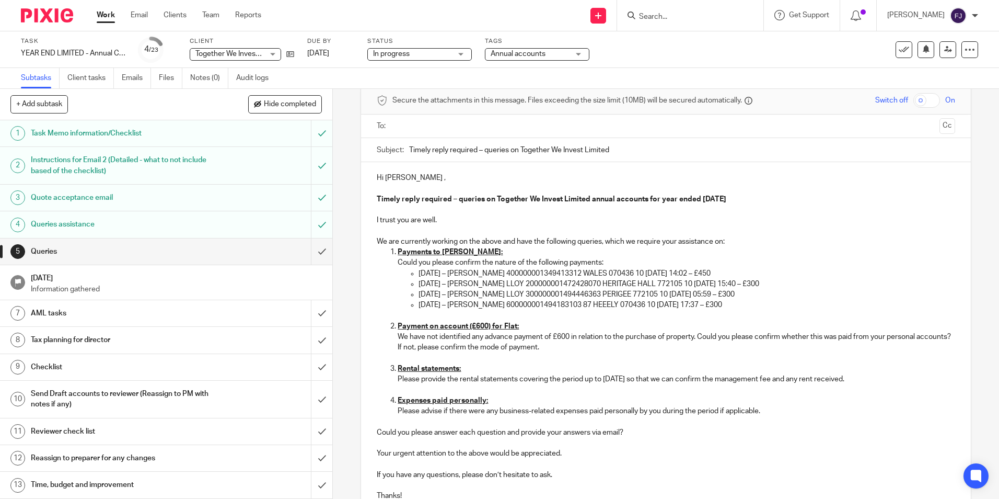
scroll to position [0, 0]
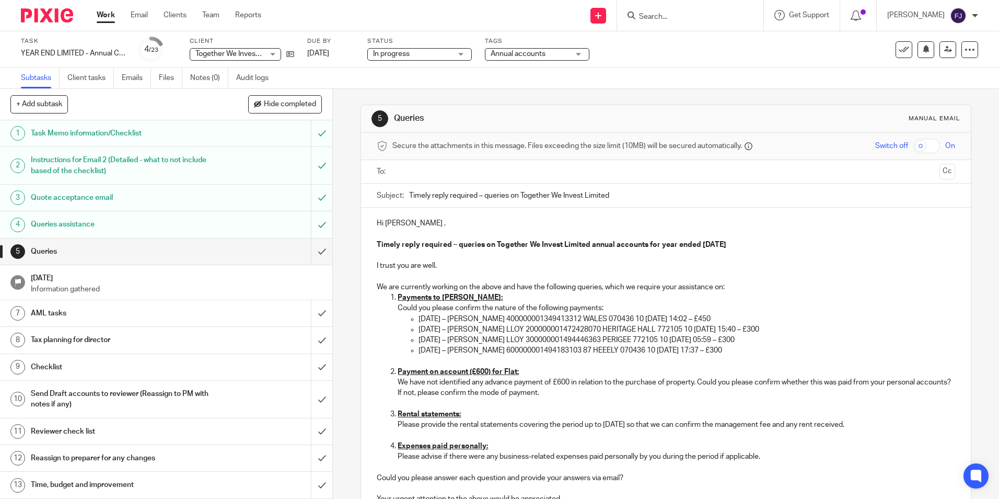
click at [418, 174] on input "text" at bounding box center [665, 172] width 539 height 12
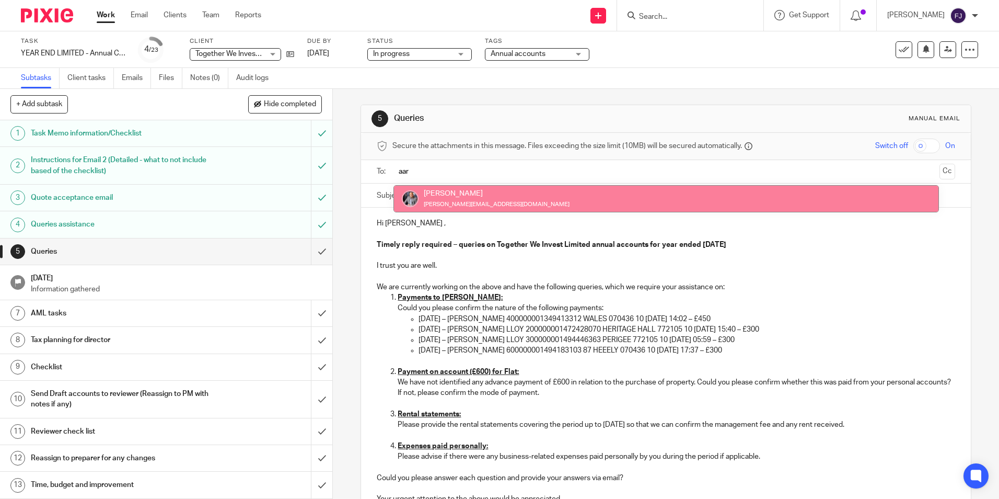
type input "aar"
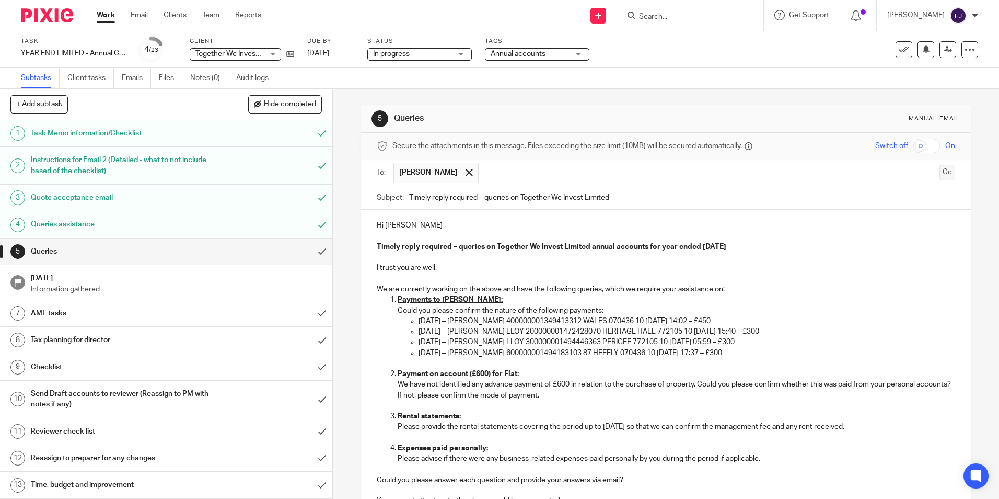
click at [940, 170] on button "Cc" at bounding box center [948, 173] width 16 height 16
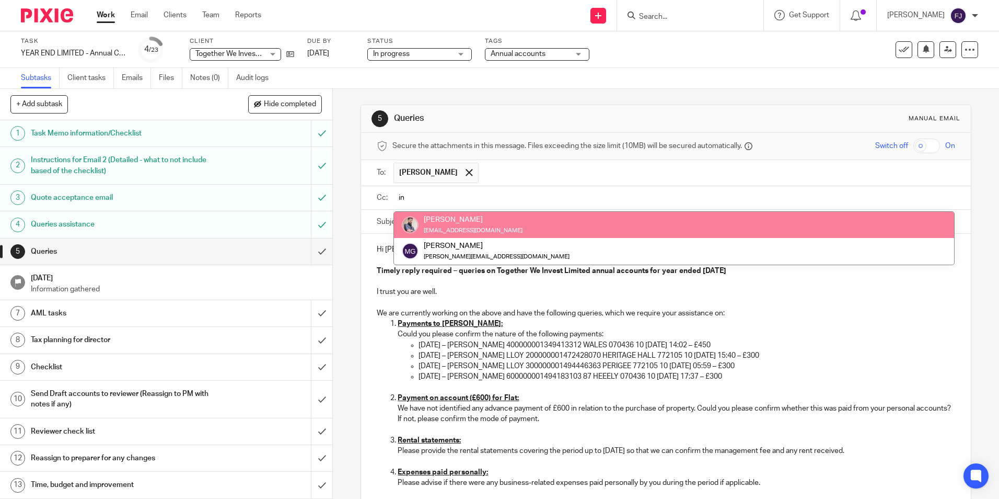
type input "in"
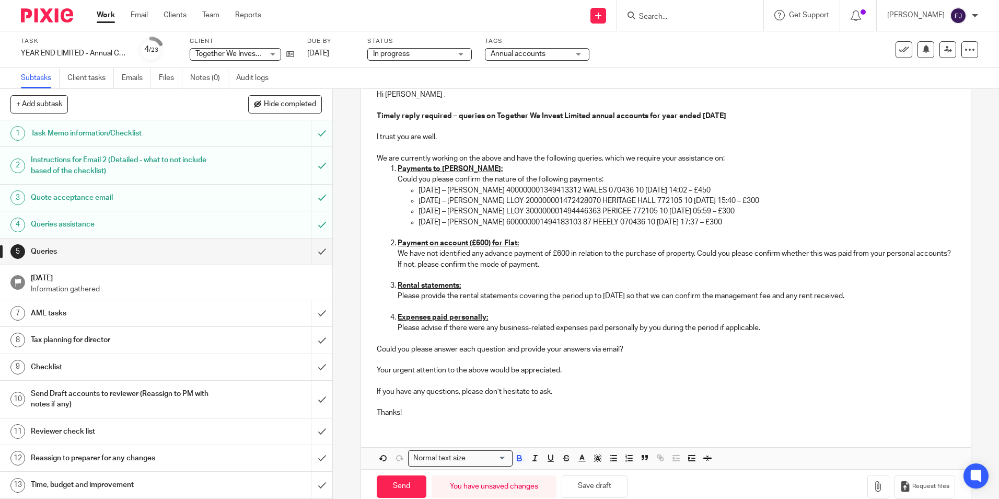
scroll to position [178, 0]
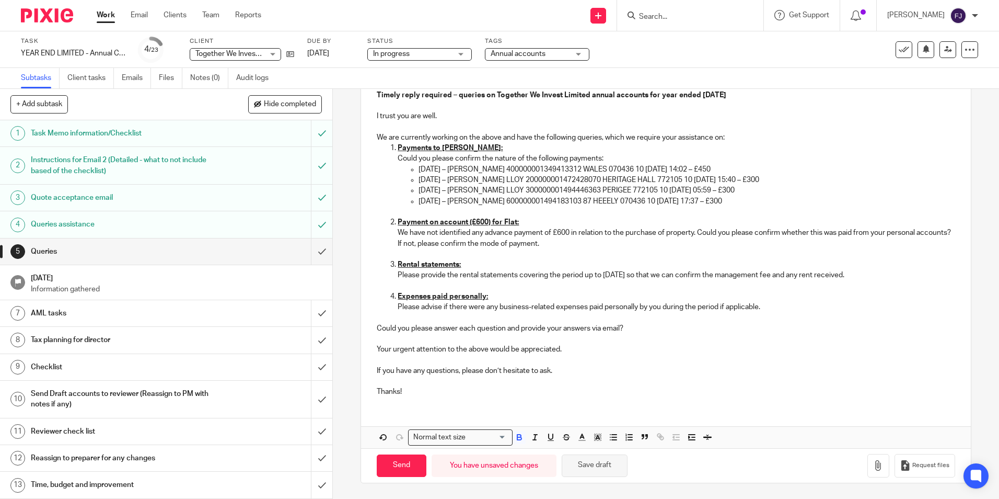
click at [588, 470] on button "Save draft" at bounding box center [595, 465] width 66 height 22
click at [398, 462] on input "Send" at bounding box center [402, 465] width 50 height 22
type input "Sent"
